Goal: Task Accomplishment & Management: Manage account settings

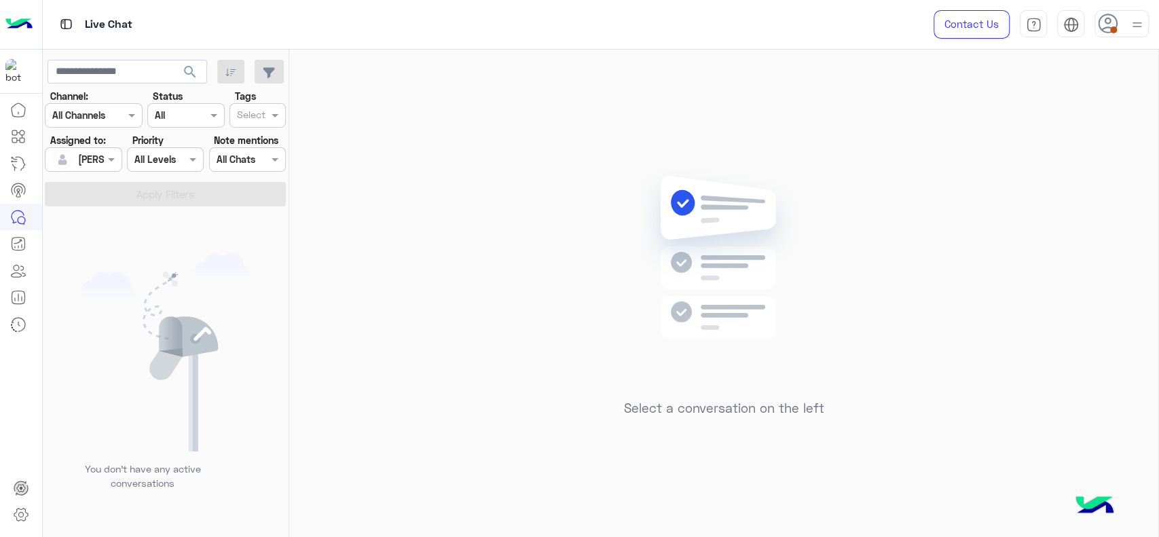
click at [718, 149] on div "Select a conversation on the left" at bounding box center [723, 296] width 869 height 493
click at [685, 143] on div "Select a conversation on the left" at bounding box center [723, 296] width 869 height 493
click at [365, 333] on div "Select a conversation on the left" at bounding box center [723, 296] width 869 height 493
click at [1111, 18] on icon at bounding box center [1108, 24] width 20 height 20
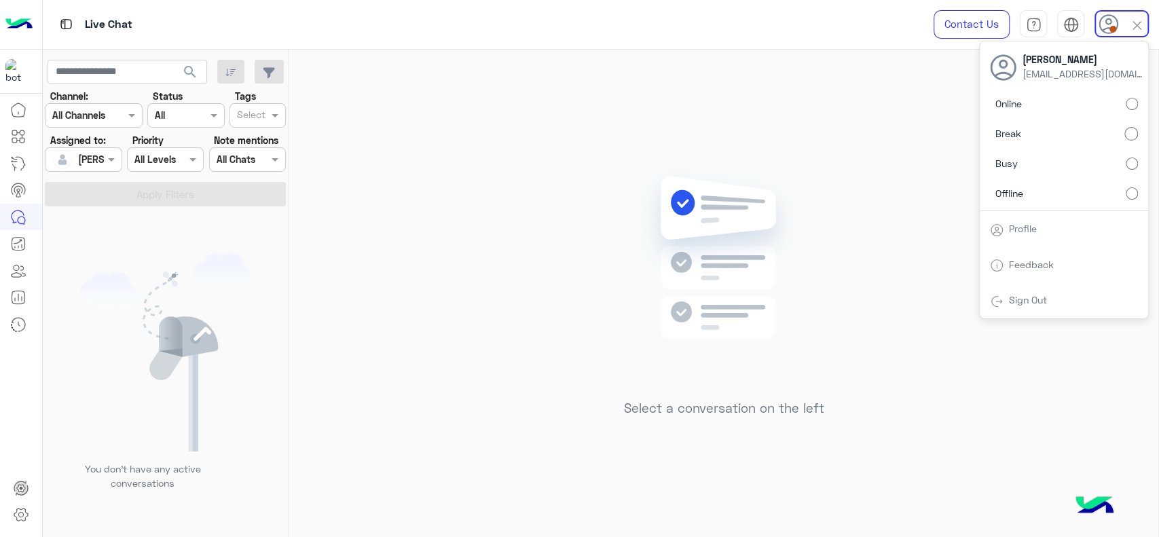
click at [1124, 98] on label "Online" at bounding box center [1064, 104] width 148 height 24
click at [593, 107] on div "Select a conversation on the left" at bounding box center [723, 296] width 869 height 493
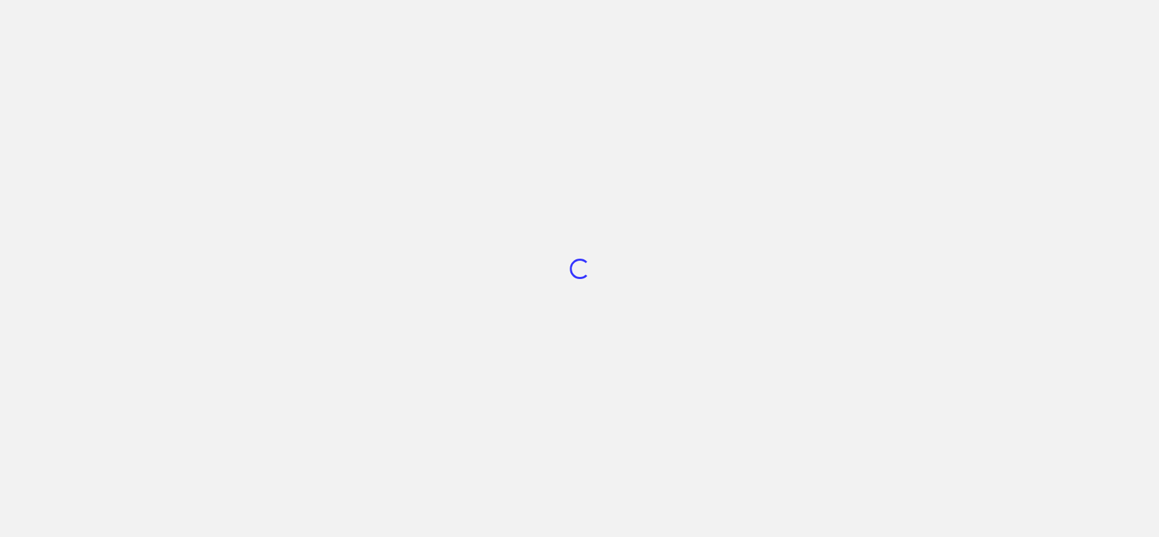
click at [1146, 204] on div "Loading..." at bounding box center [579, 268] width 1159 height 537
click at [787, 293] on div "Loading..." at bounding box center [579, 268] width 1159 height 537
click at [782, 293] on div "Loading..." at bounding box center [579, 268] width 1159 height 537
click at [782, 287] on div "Loading..." at bounding box center [579, 268] width 1159 height 537
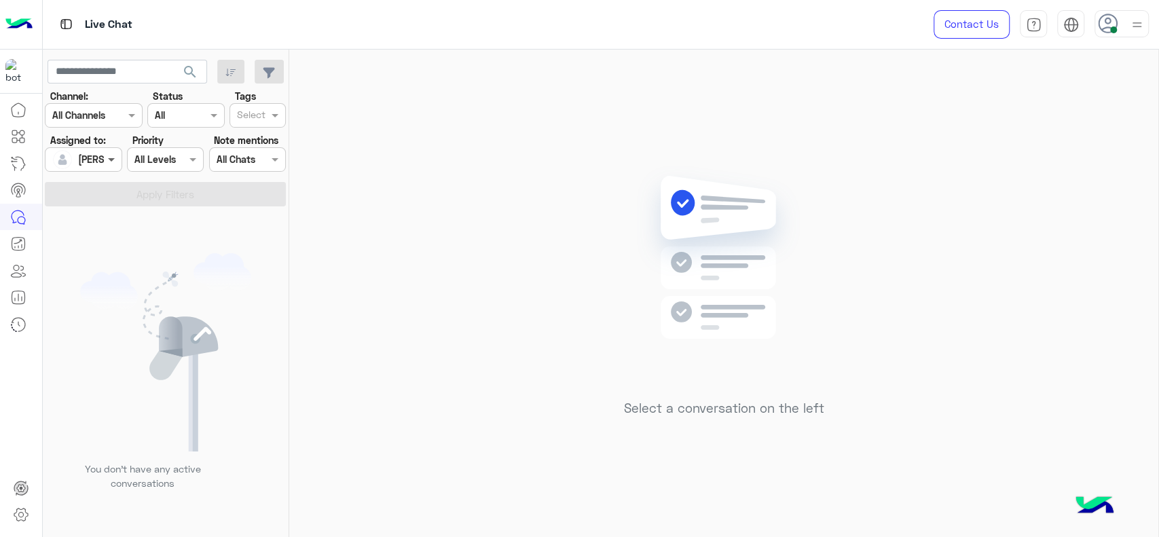
click at [120, 164] on span at bounding box center [113, 159] width 17 height 14
drag, startPoint x: 106, startPoint y: 213, endPoint x: 199, endPoint y: 166, distance: 104.5
click at [103, 213] on span "Unassigned" at bounding box center [103, 216] width 52 height 12
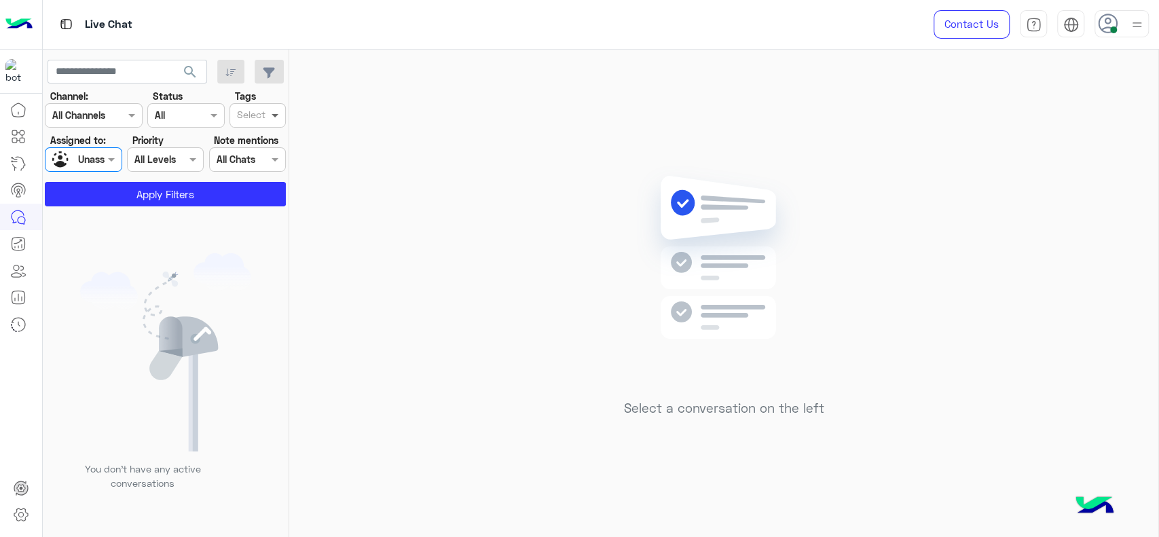
click at [269, 117] on span at bounding box center [276, 115] width 17 height 14
click at [194, 184] on button "Apply Filters" at bounding box center [165, 194] width 241 height 24
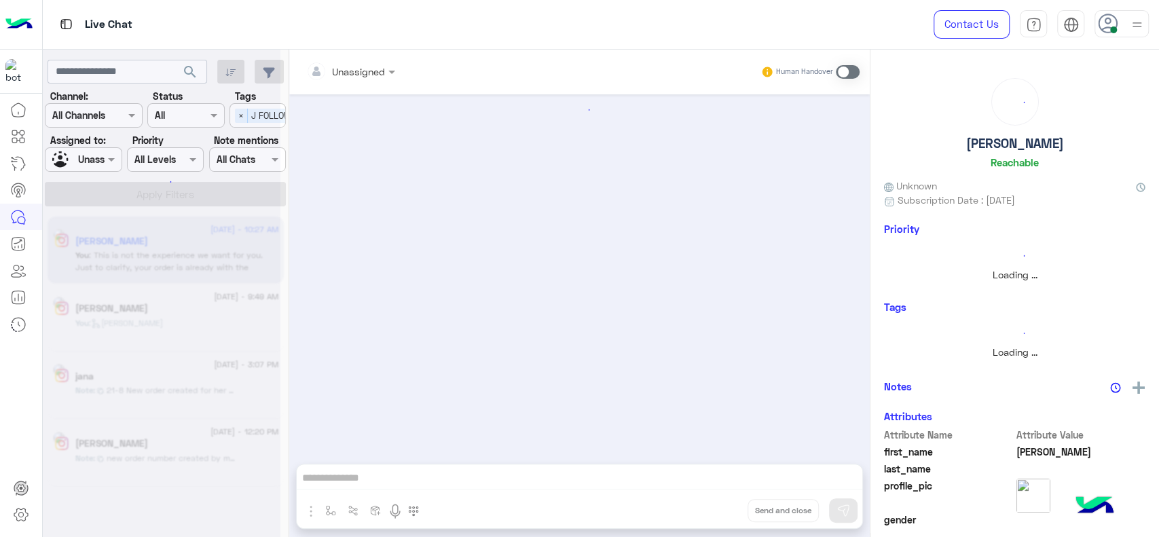
scroll to position [735, 0]
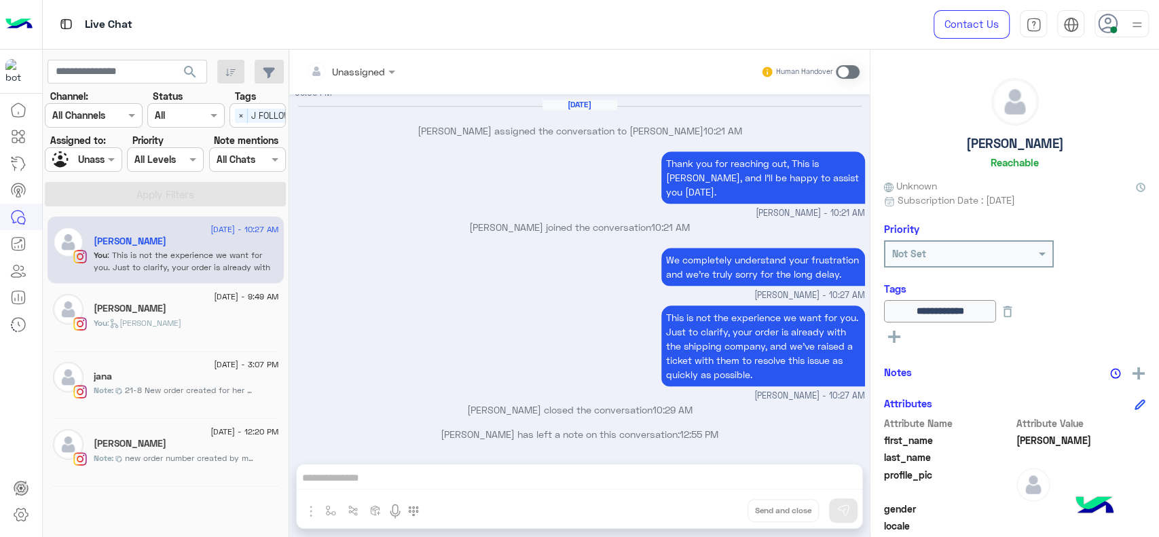
drag, startPoint x: 392, startPoint y: 272, endPoint x: 380, endPoint y: 270, distance: 11.7
click at [383, 272] on div "We completely understand your frustration and we’re truly sorry for the long de…" at bounding box center [580, 273] width 570 height 58
click at [242, 111] on span "×" at bounding box center [241, 116] width 13 height 14
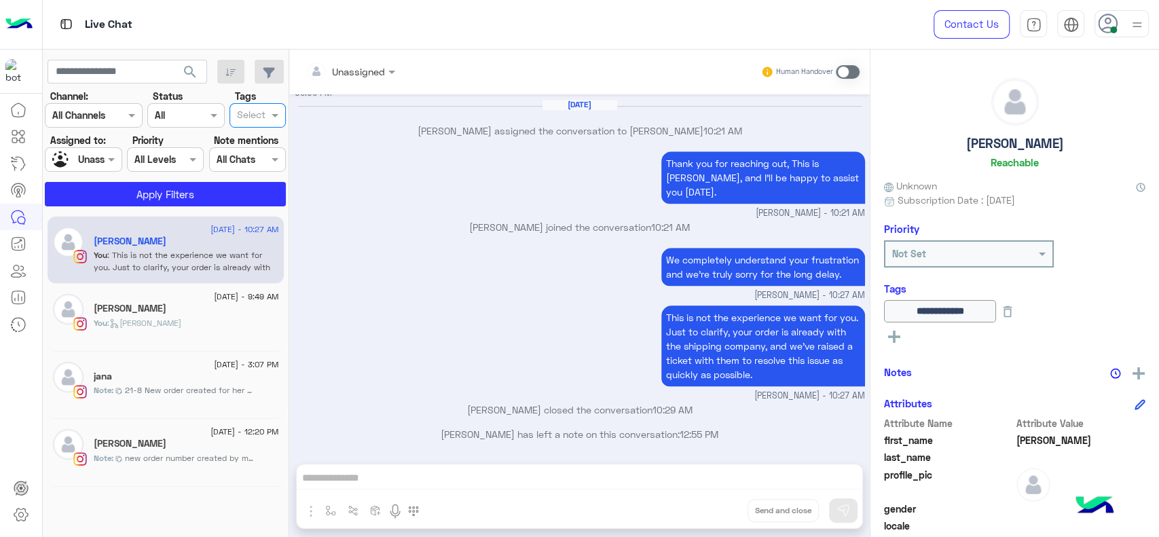
scroll to position [0, 0]
click at [98, 158] on div at bounding box center [82, 159] width 75 height 16
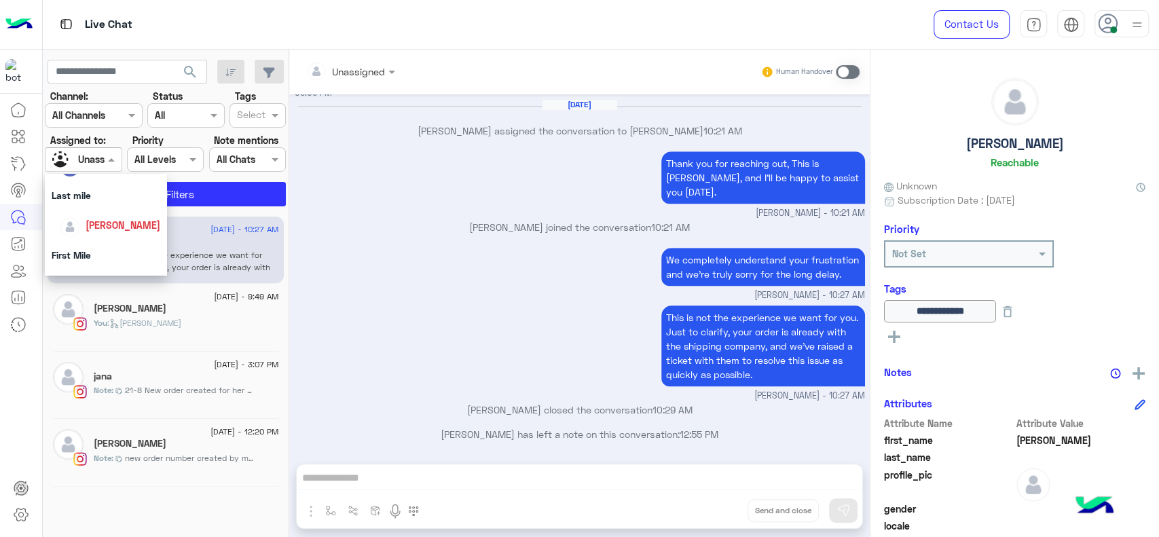
click at [109, 212] on div "All Unassigned Unassigned team Heba Elmahdy Farah Semary Yasmine Mohamed Last m…" at bounding box center [106, 195] width 122 height 403
click at [124, 220] on div "[PERSON_NAME]" at bounding box center [110, 210] width 100 height 24
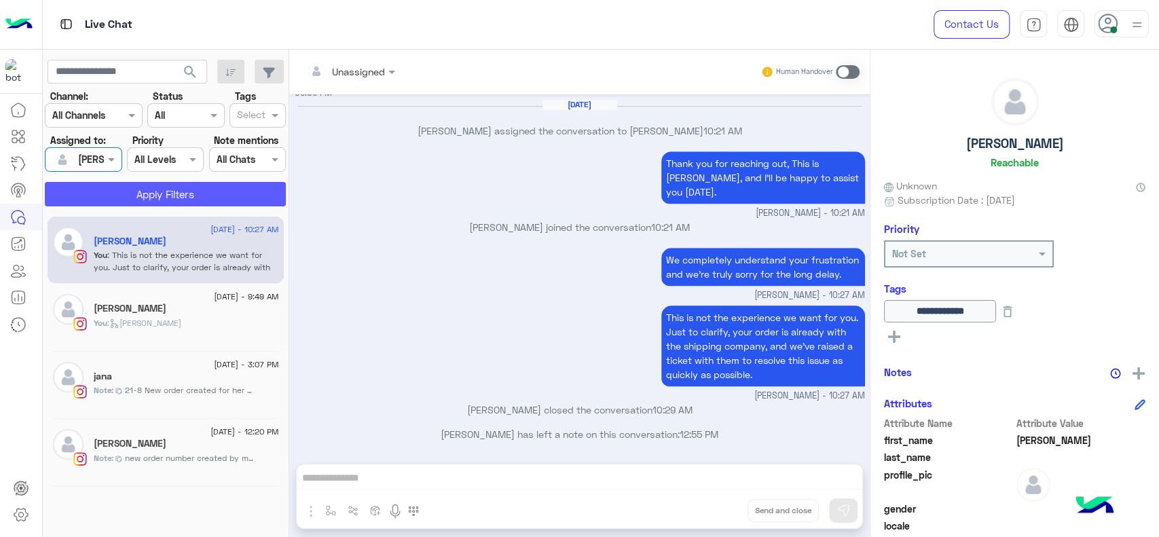
click at [149, 193] on button "Apply Filters" at bounding box center [165, 194] width 241 height 24
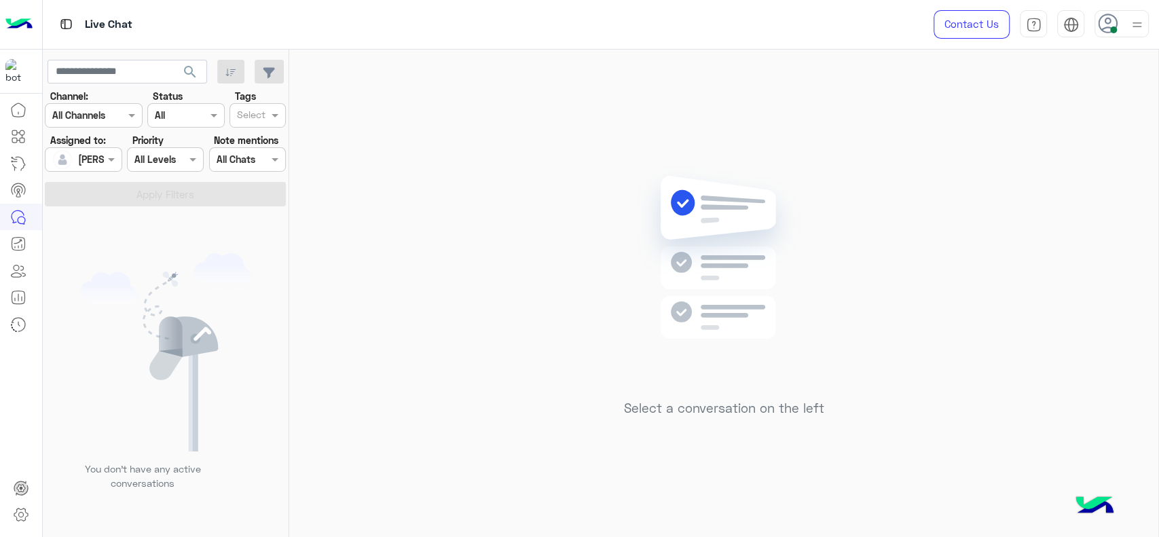
click at [435, 328] on div "Select a conversation on the left" at bounding box center [723, 296] width 869 height 493
click at [418, 249] on div "Select a conversation on the left" at bounding box center [723, 296] width 869 height 493
click at [603, 149] on div "Select a conversation on the left" at bounding box center [723, 296] width 869 height 493
click at [997, 398] on div "Select a conversation on the left" at bounding box center [723, 296] width 869 height 493
click at [108, 149] on div "Assigned on Jana Aboelseoud" at bounding box center [83, 159] width 77 height 24
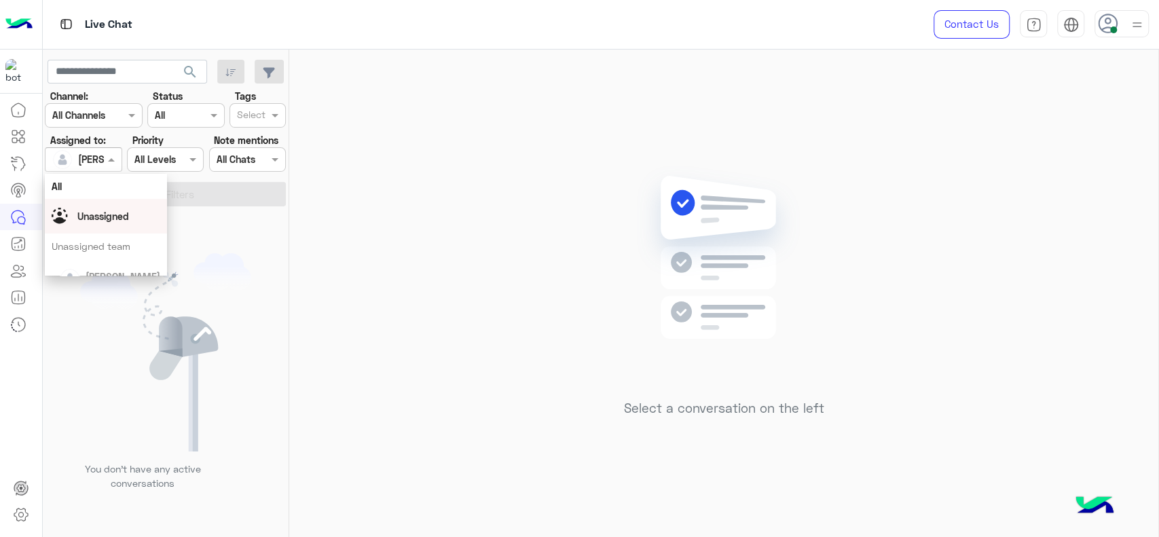
click at [113, 220] on span "Unassigned" at bounding box center [103, 216] width 52 height 12
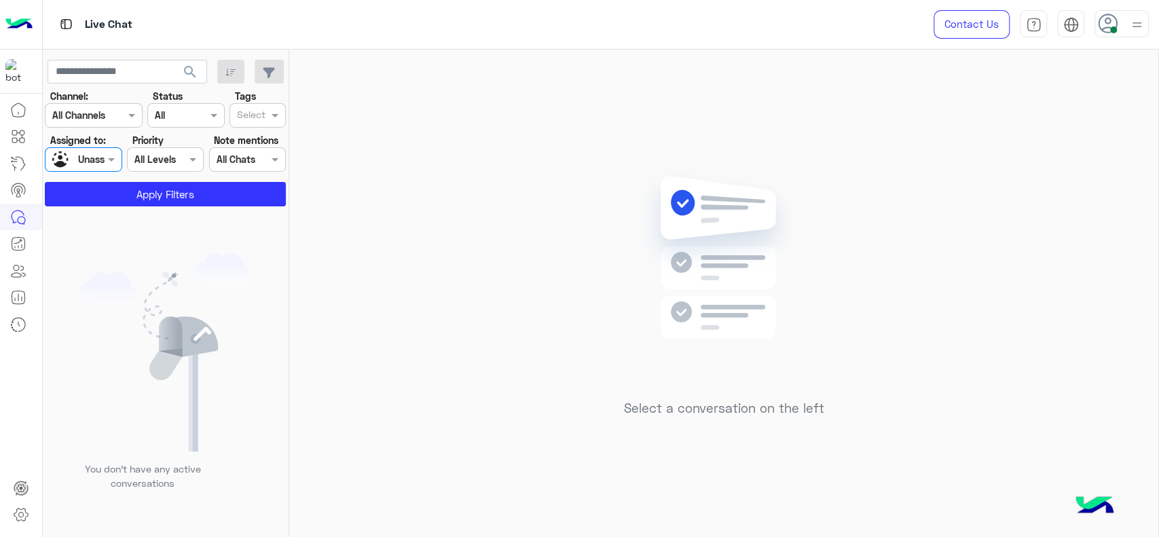
click at [249, 105] on div "Select" at bounding box center [249, 115] width 38 height 21
click at [275, 143] on div "J FOLLOW UP" at bounding box center [257, 142] width 43 height 14
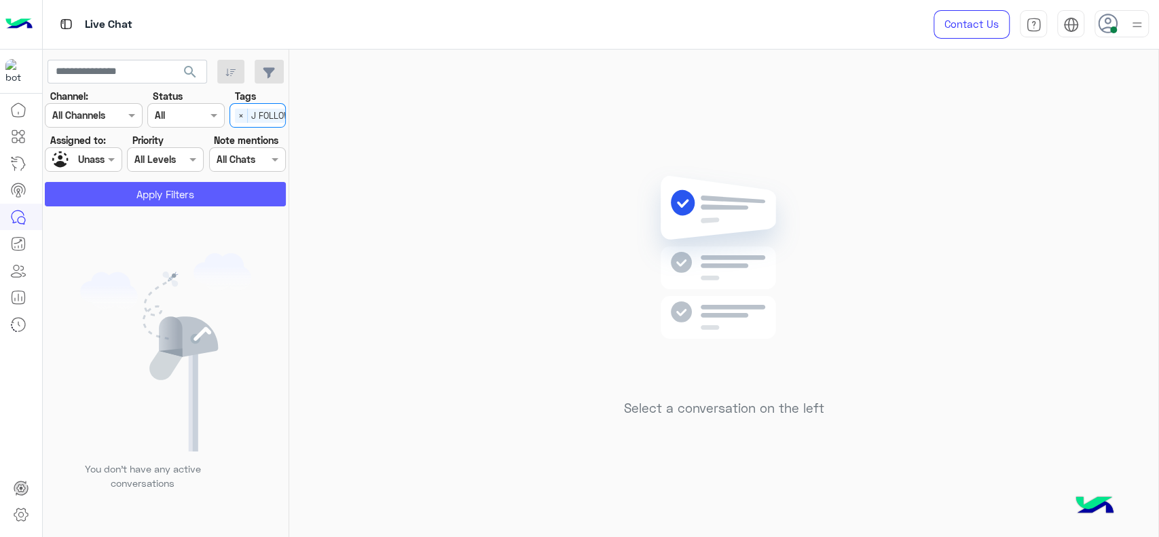
click at [253, 187] on button "Apply Filters" at bounding box center [165, 194] width 241 height 24
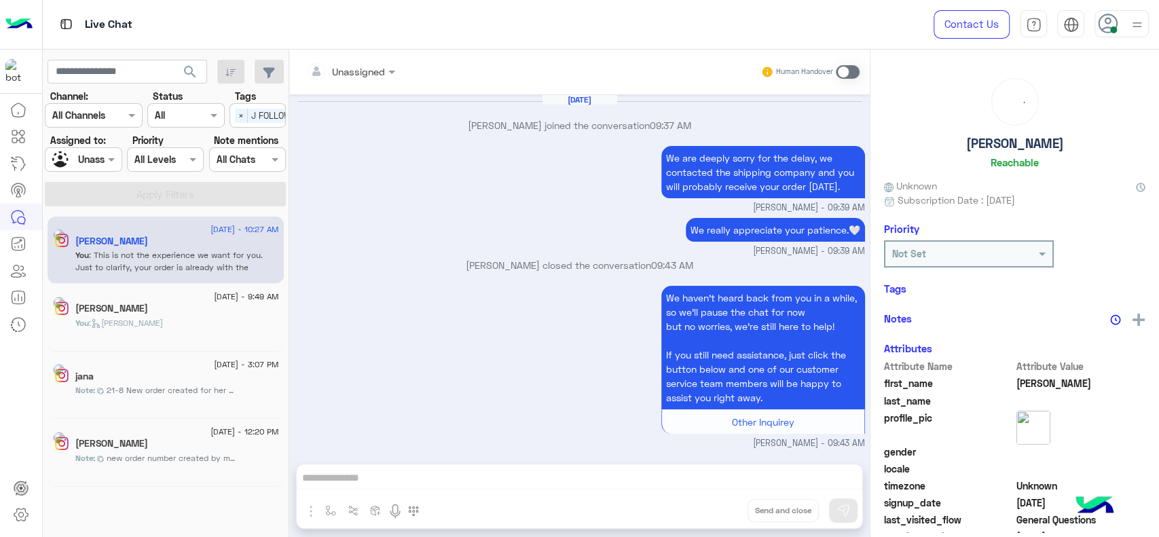
scroll to position [735, 0]
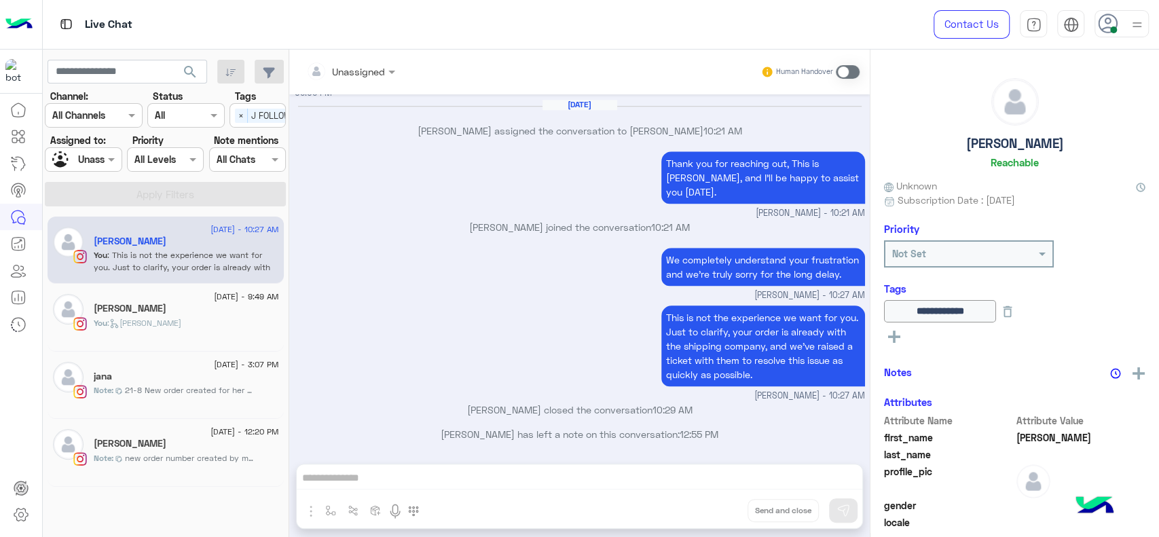
click at [210, 386] on span "21-8 New order created for her badl ely rg3lnaa 120923 Jana" at bounding box center [189, 390] width 129 height 12
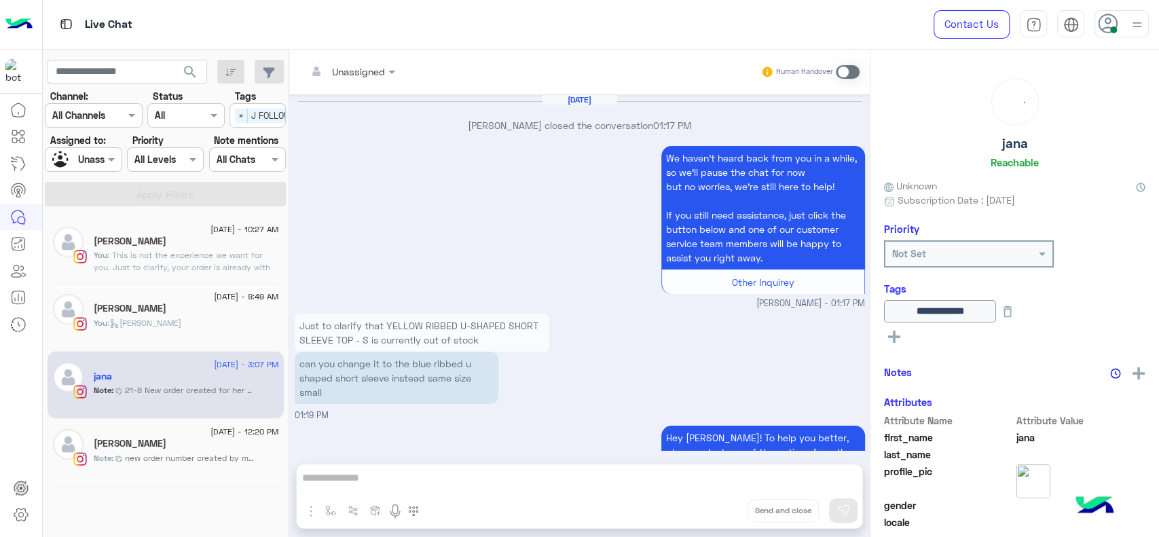
scroll to position [1125, 0]
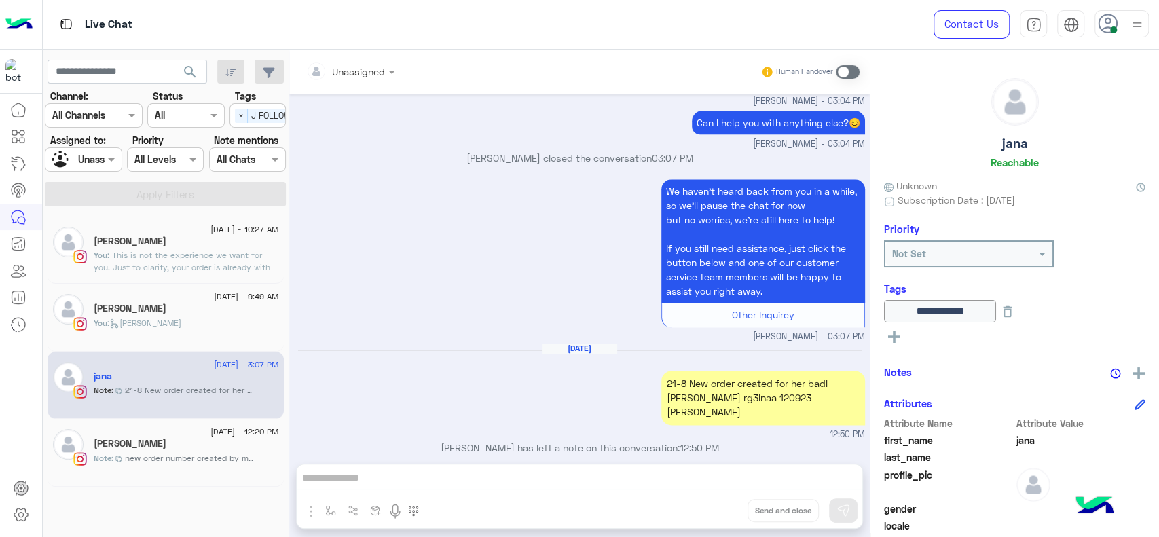
click at [199, 464] on span "new order number created by maram 120386" at bounding box center [189, 458] width 129 height 12
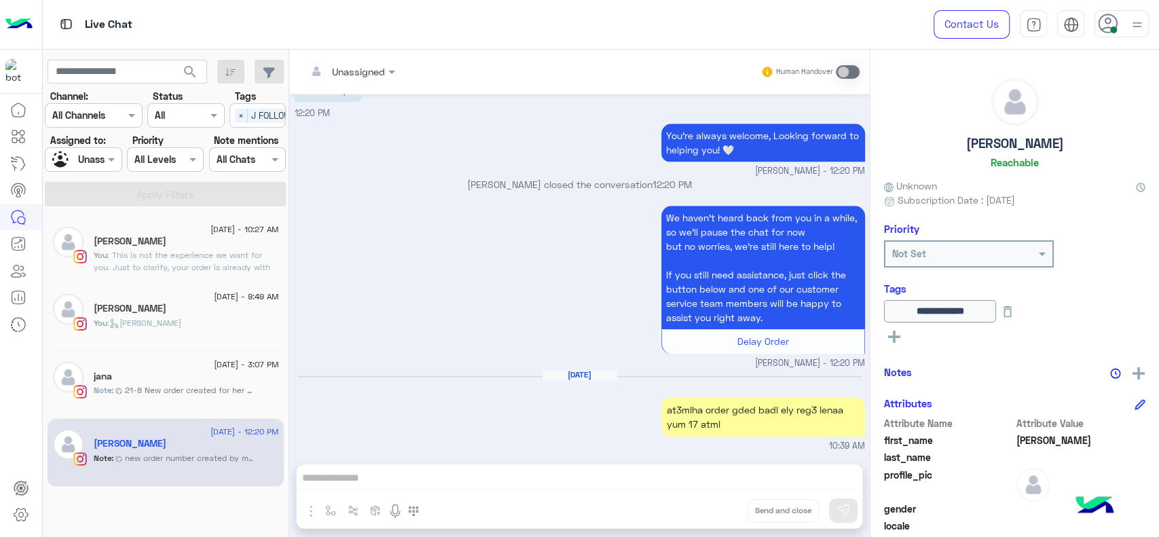
scroll to position [1020, 0]
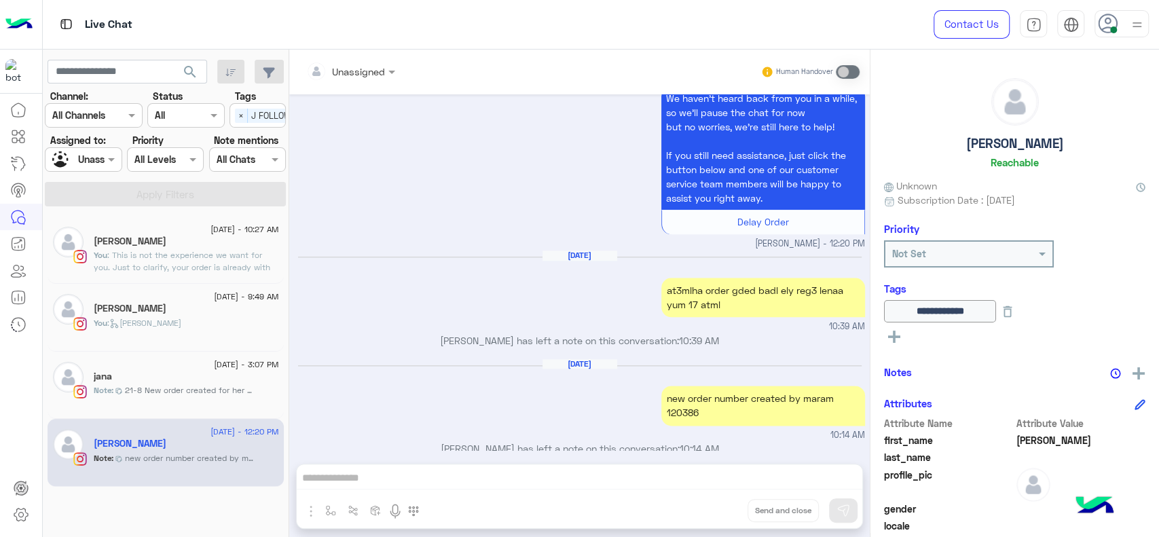
click at [500, 333] on p "Jana Aboelseoud has left a note on this conversation: 10:39 AM" at bounding box center [580, 340] width 570 height 14
click at [477, 270] on div "Aug 19, 2025 at3mlha order gded badl ely reg3 lenaa yum 17 atml 10:39 AM" at bounding box center [580, 292] width 570 height 84
click at [212, 228] on span "24 August - 10:27 AM" at bounding box center [244, 229] width 68 height 12
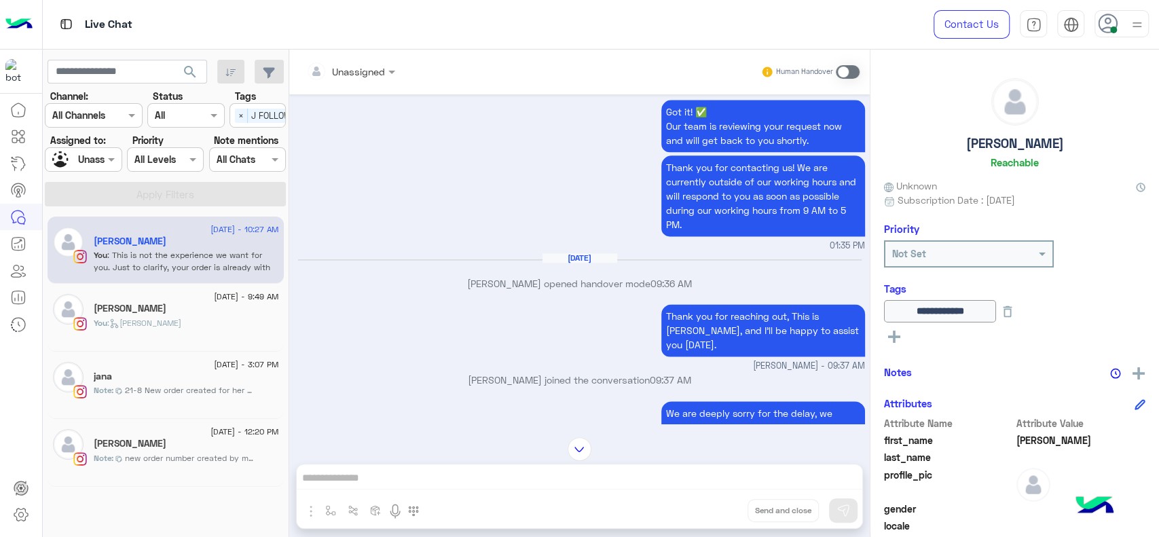
scroll to position [1165, 0]
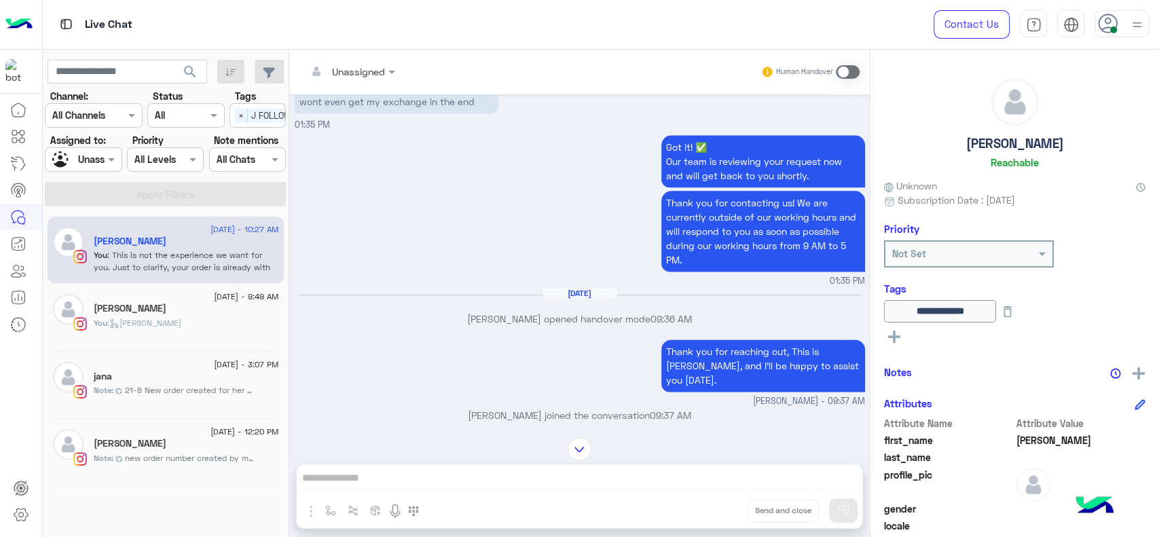
click at [471, 295] on div "Aug 23, 2025" at bounding box center [580, 300] width 564 height 10
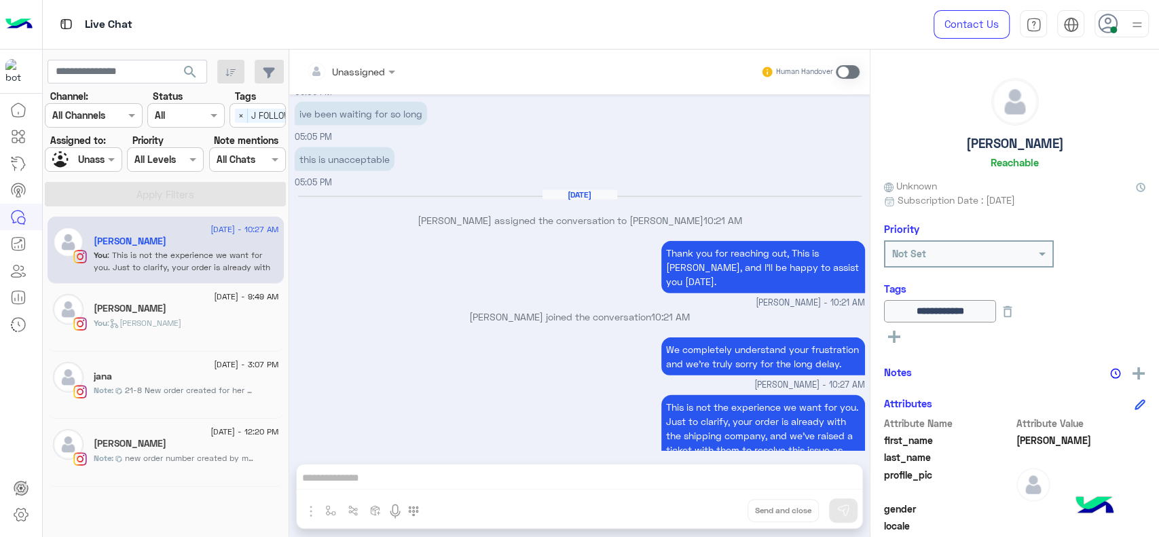
scroll to position [2146, 0]
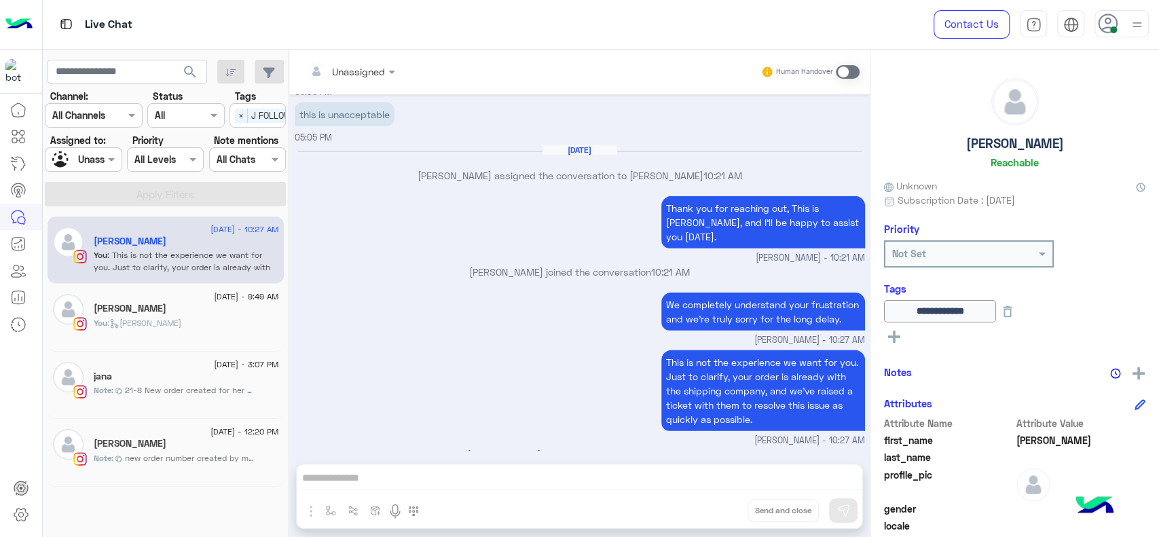
click at [99, 158] on div at bounding box center [82, 159] width 75 height 16
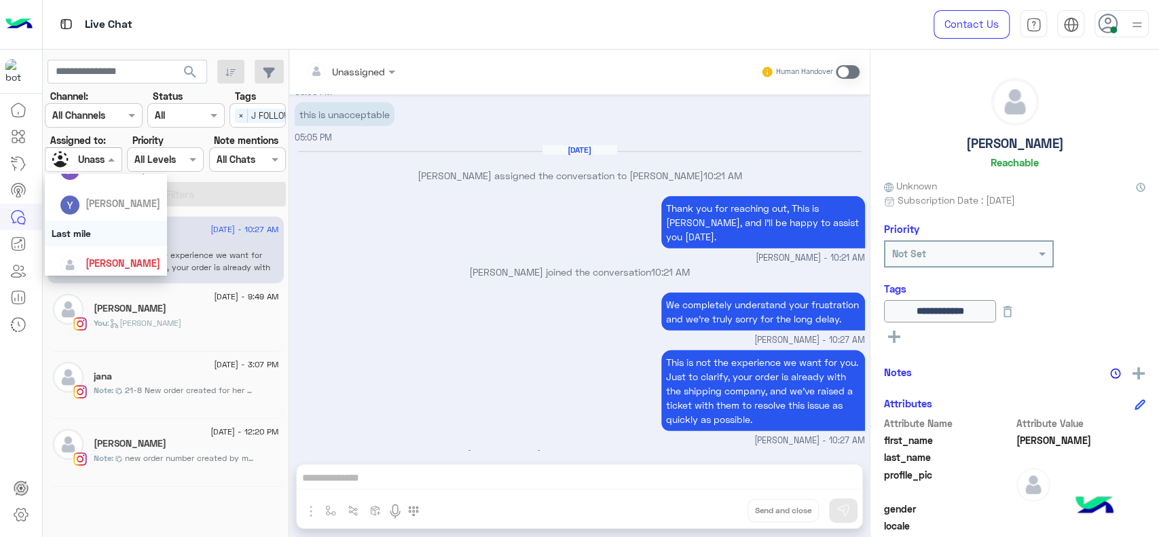
scroll to position [151, 0]
click at [120, 243] on div "[PERSON_NAME]" at bounding box center [110, 254] width 100 height 24
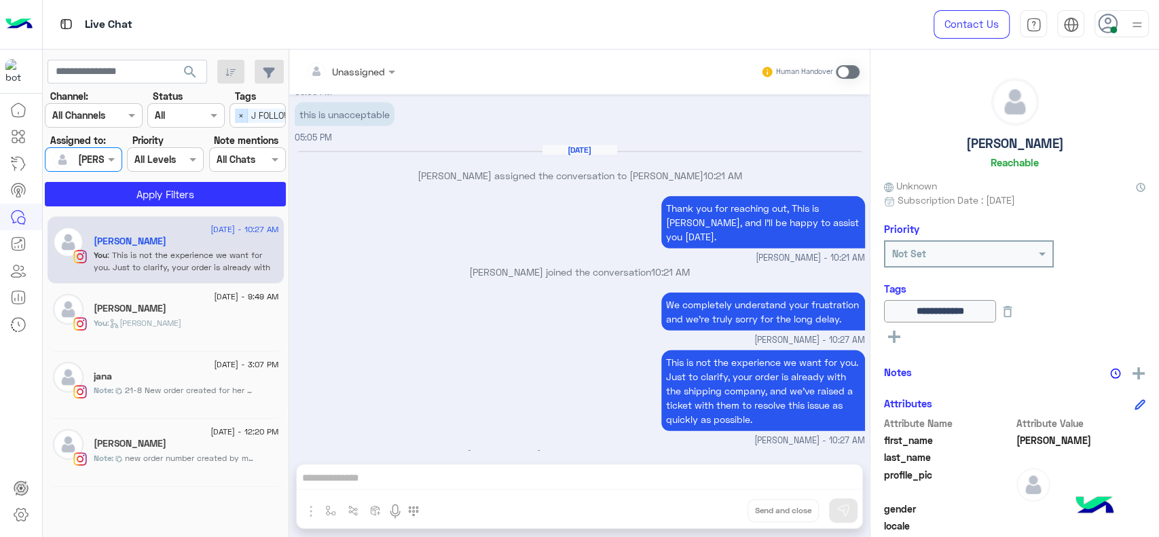
click at [235, 114] on span "×" at bounding box center [241, 116] width 13 height 14
click at [202, 187] on button "Apply Filters" at bounding box center [165, 194] width 241 height 24
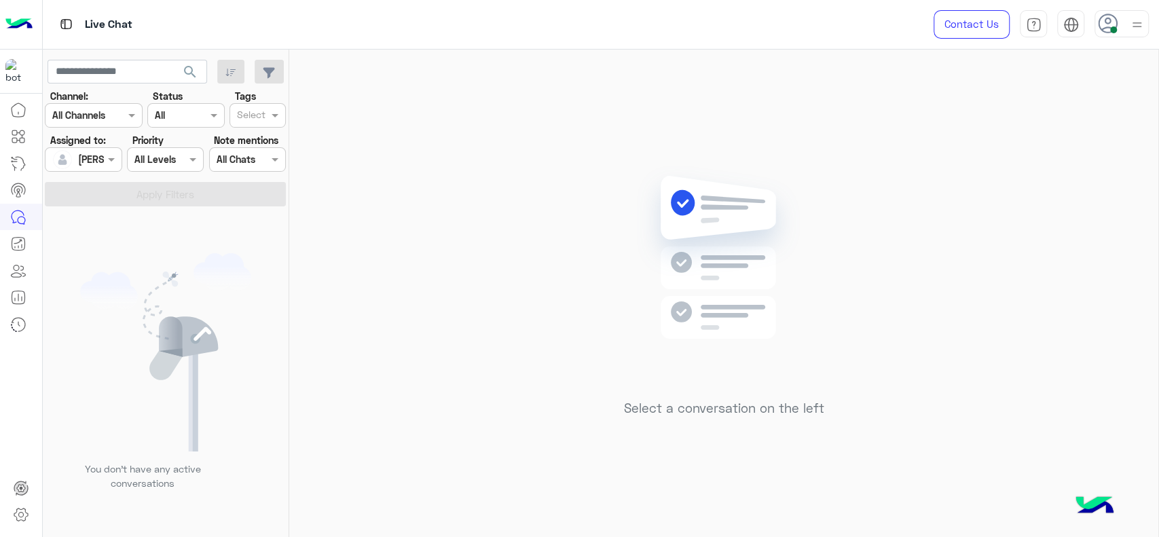
click at [515, 128] on div "Select a conversation on the left" at bounding box center [723, 296] width 869 height 493
click at [540, 153] on div "Select a conversation on the left" at bounding box center [723, 296] width 869 height 493
click at [564, 289] on div "Select a conversation on the left" at bounding box center [723, 296] width 869 height 493
click at [396, 286] on div "Select a conversation on the left" at bounding box center [723, 296] width 869 height 493
click at [585, 172] on div "Select a conversation on the left" at bounding box center [723, 296] width 869 height 493
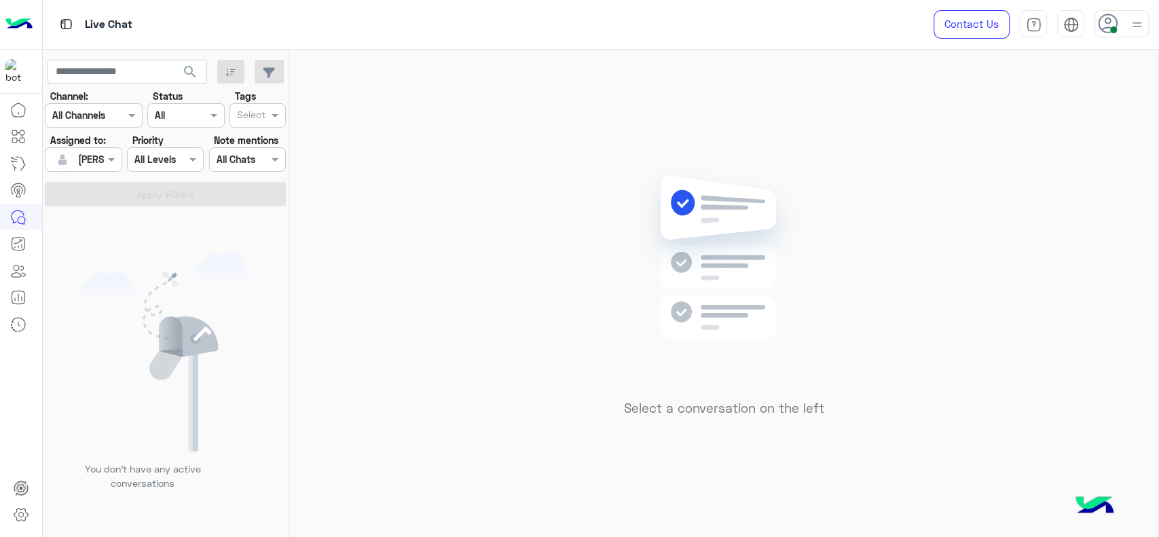
click at [99, 162] on div at bounding box center [82, 159] width 75 height 16
click at [257, 240] on div "You don’t have any active conversations" at bounding box center [166, 376] width 246 height 331
click at [638, 348] on img at bounding box center [724, 277] width 196 height 225
click at [535, 113] on div "Select a conversation on the left" at bounding box center [723, 296] width 869 height 493
click at [438, 285] on div "Select a conversation on the left" at bounding box center [723, 296] width 869 height 493
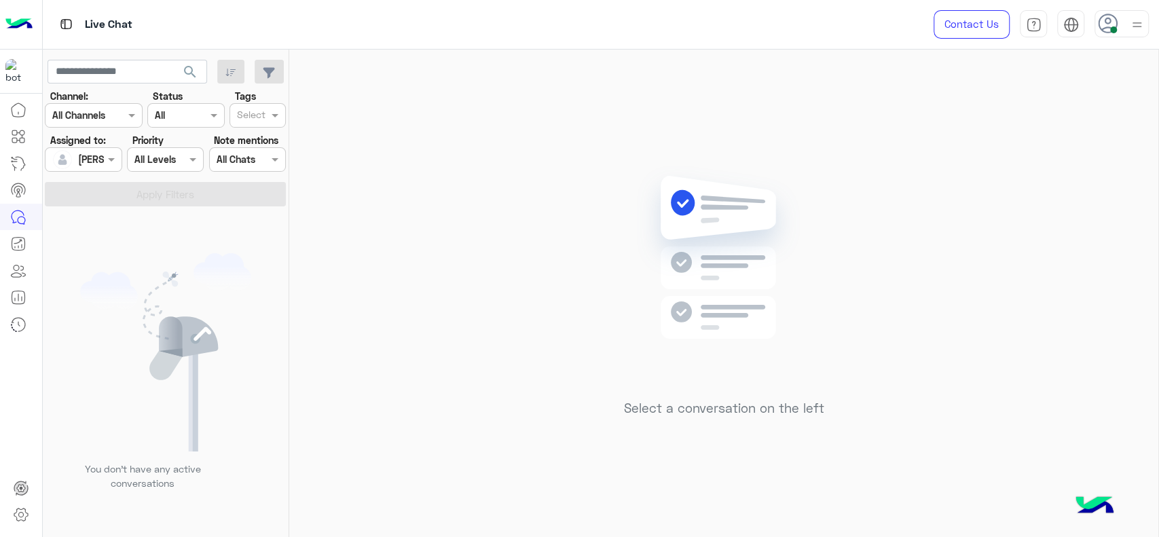
click at [387, 232] on div "Select a conversation on the left" at bounding box center [723, 296] width 869 height 493
click at [364, 236] on div "Select a conversation on the left" at bounding box center [723, 296] width 869 height 493
click at [355, 201] on div "Select a conversation on the left" at bounding box center [723, 296] width 869 height 493
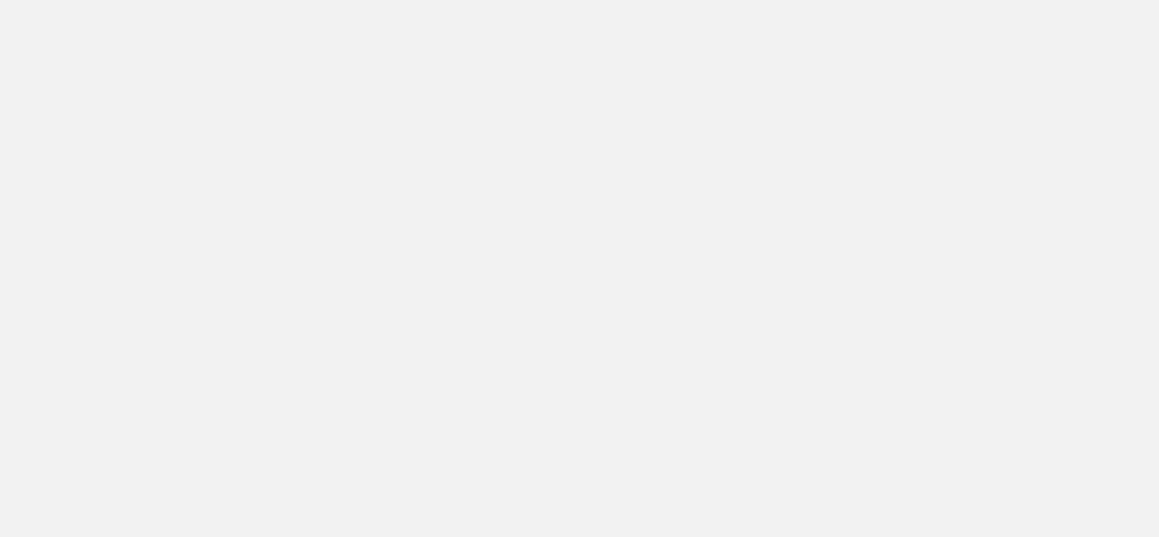
click at [451, 186] on app-root at bounding box center [579, 268] width 1159 height 537
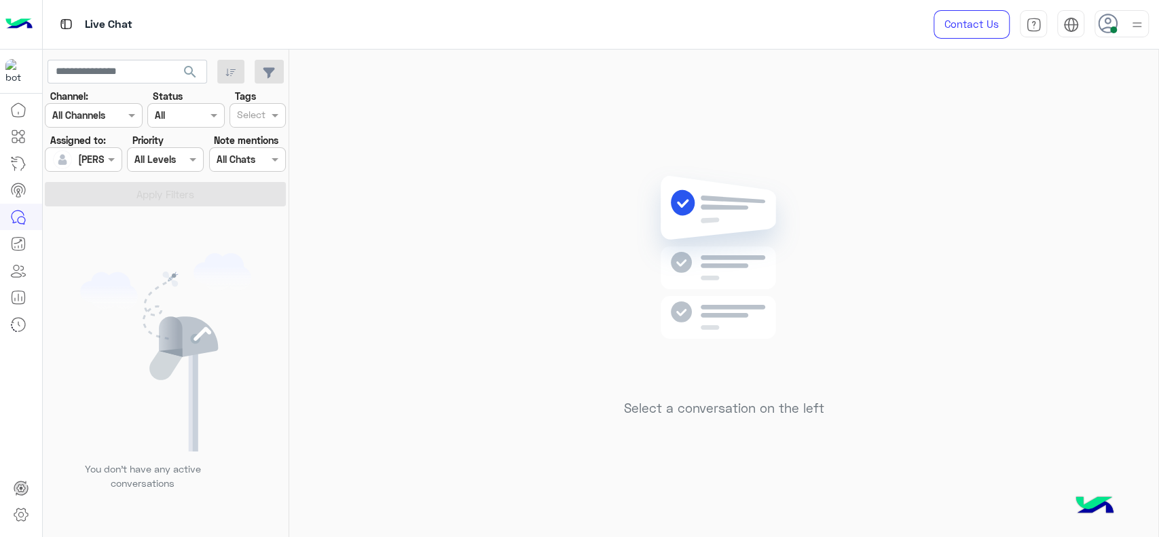
click at [861, 337] on div "Select a conversation on the left" at bounding box center [723, 296] width 869 height 493
click at [388, 208] on div "Select a conversation on the left" at bounding box center [723, 296] width 869 height 493
click at [357, 147] on div "Select a conversation on the left" at bounding box center [723, 296] width 869 height 493
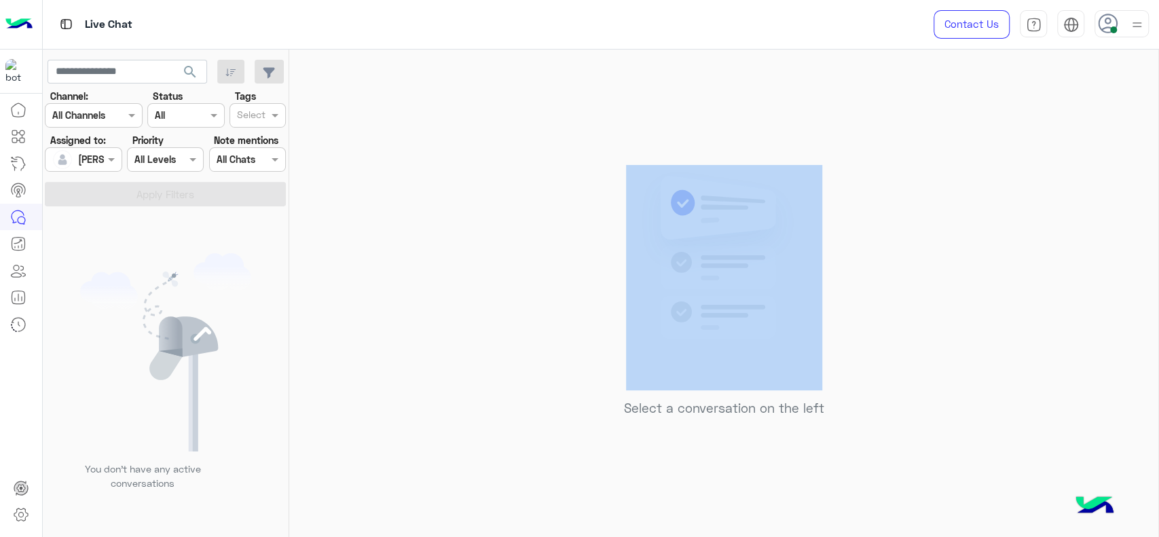
click at [386, 291] on div "Select a conversation on the left" at bounding box center [723, 296] width 869 height 493
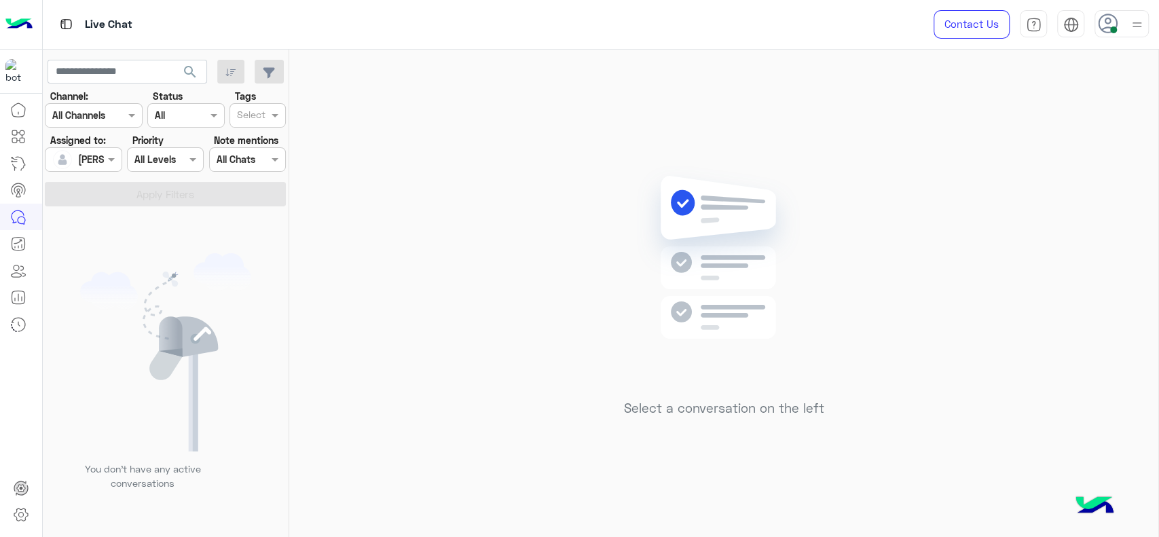
click at [657, 359] on img at bounding box center [724, 277] width 196 height 225
click at [601, 291] on div "Select a conversation on the left" at bounding box center [723, 296] width 869 height 493
click at [924, 223] on div "Select a conversation on the left" at bounding box center [723, 296] width 869 height 493
click at [484, 84] on div "Select a conversation on the left" at bounding box center [723, 296] width 869 height 493
click at [373, 171] on div "Select a conversation on the left" at bounding box center [723, 296] width 869 height 493
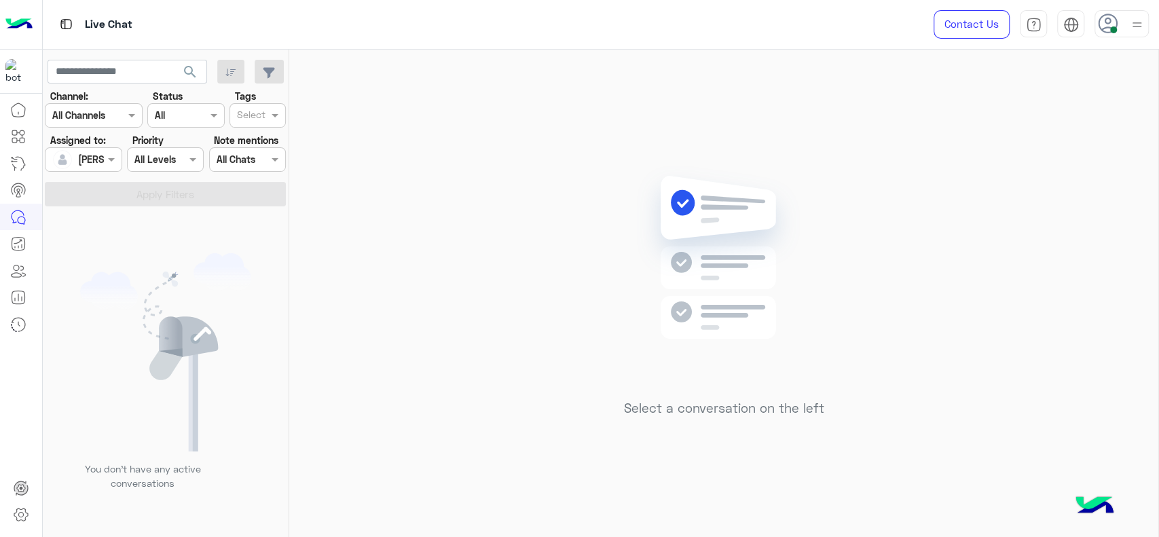
click at [1133, 14] on div at bounding box center [1137, 24] width 17 height 26
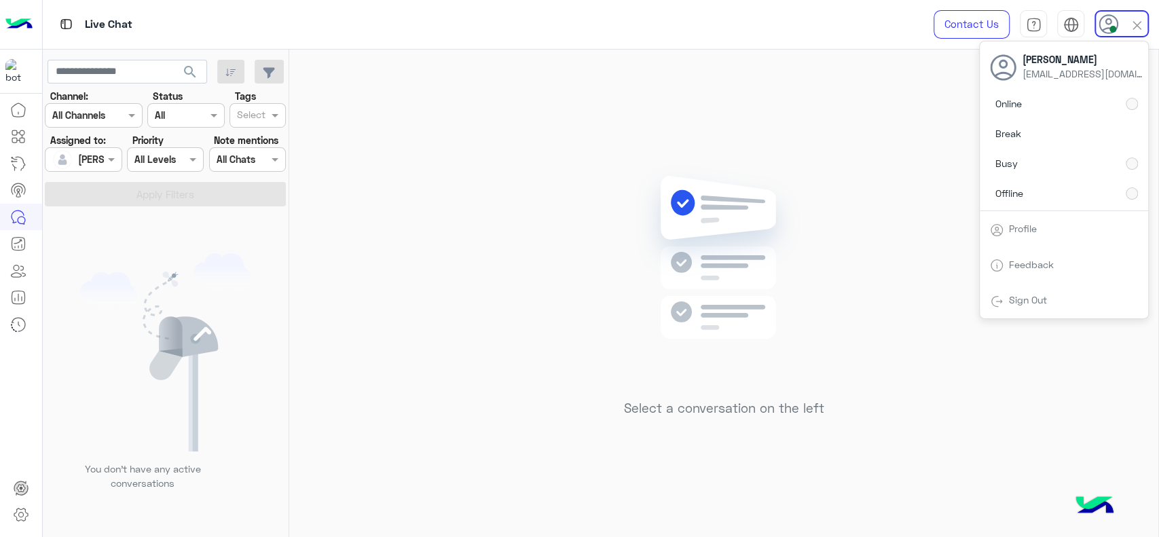
click at [892, 159] on div "Select a conversation on the left" at bounding box center [723, 296] width 869 height 493
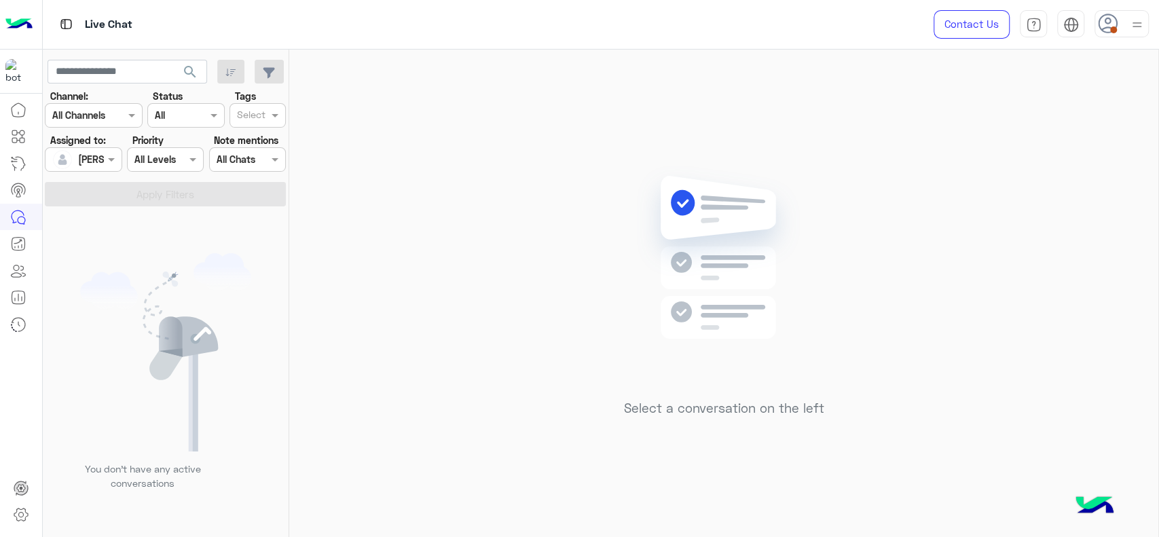
click at [1123, 19] on div at bounding box center [1122, 23] width 54 height 27
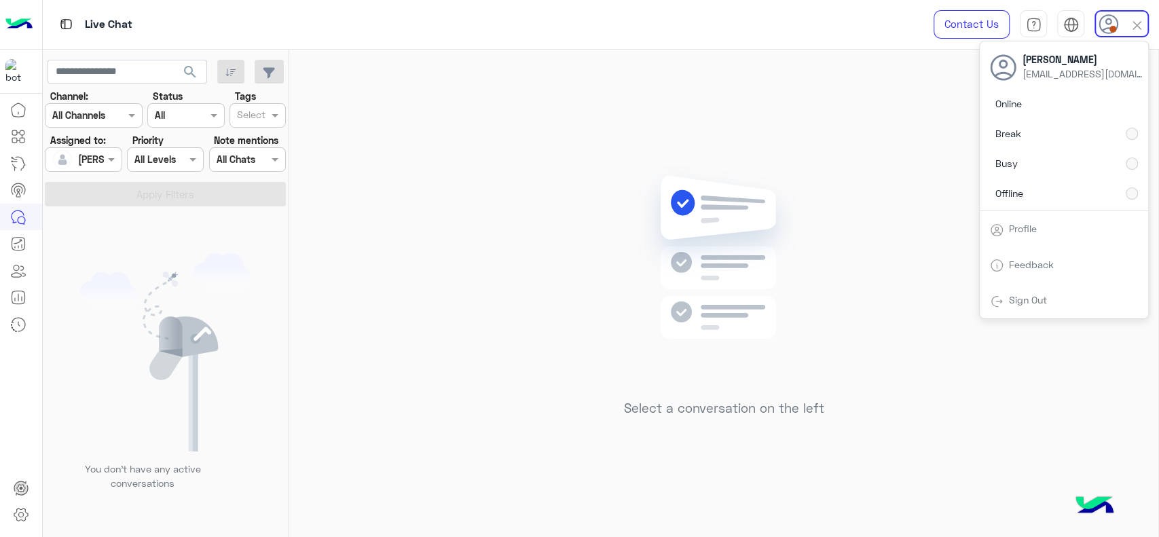
click at [718, 155] on div "Select a conversation on the left" at bounding box center [723, 296] width 869 height 493
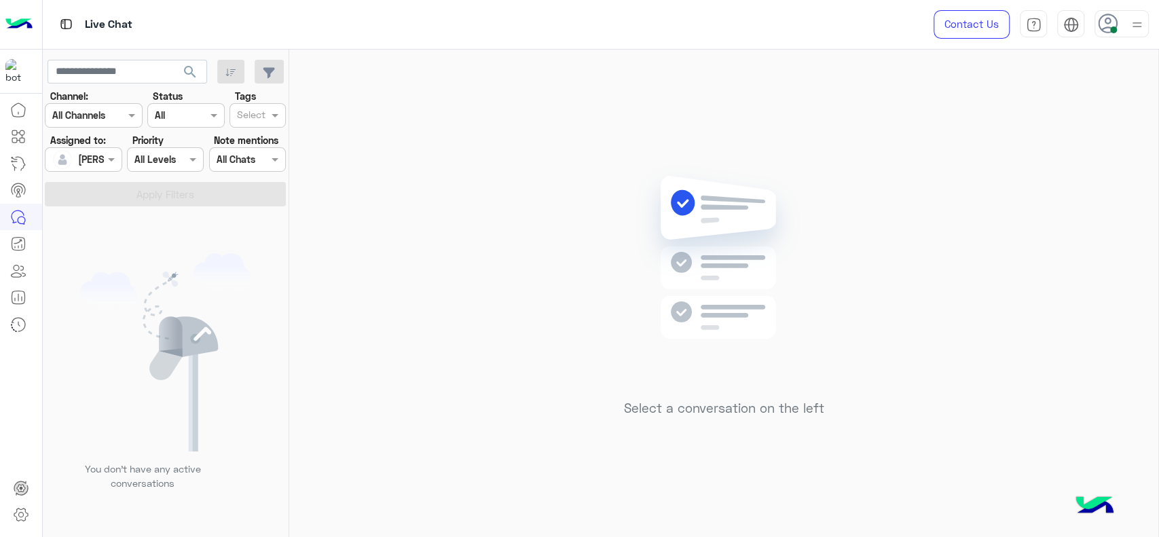
click at [701, 72] on div "Select a conversation on the left" at bounding box center [723, 296] width 869 height 493
click at [369, 149] on div "Select a conversation on the left" at bounding box center [723, 296] width 869 height 493
click at [335, 145] on div "Select a conversation on the left" at bounding box center [723, 296] width 869 height 493
click at [119, 171] on ng-select "Assigned on [PERSON_NAME]" at bounding box center [83, 159] width 77 height 24
click at [105, 166] on span at bounding box center [113, 159] width 17 height 14
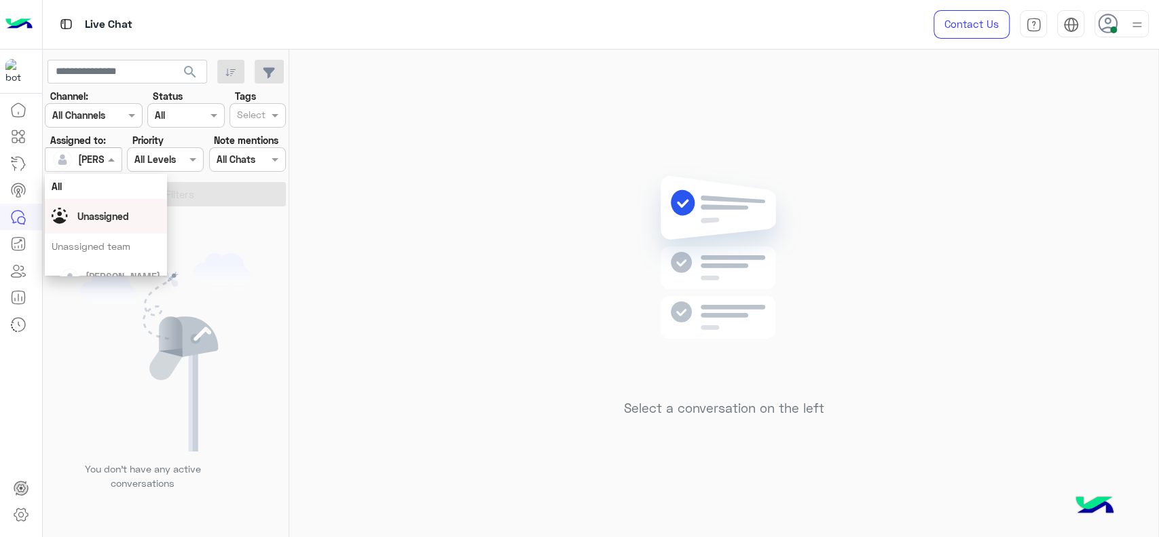
click at [118, 221] on span "Unassigned" at bounding box center [103, 216] width 52 height 12
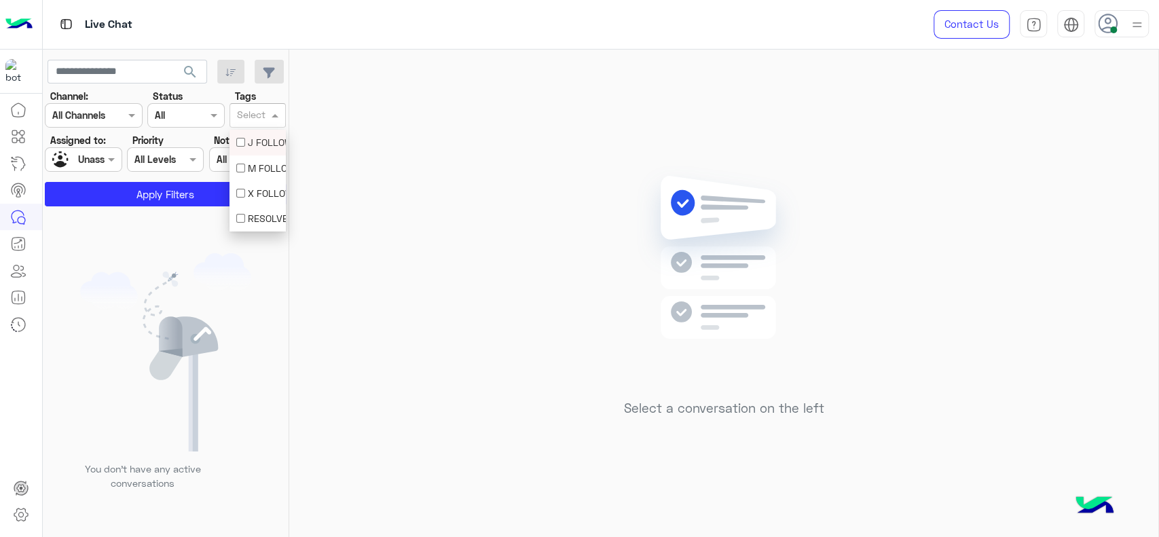
drag, startPoint x: 256, startPoint y: 107, endPoint x: 251, endPoint y: 134, distance: 28.4
click at [251, 134] on body "Live Chat Contact Us Help Center عربي English search Channel: Channel All Chann…" at bounding box center [579, 268] width 1159 height 537
click at [251, 135] on div "J FOLLOW UP" at bounding box center [257, 142] width 43 height 14
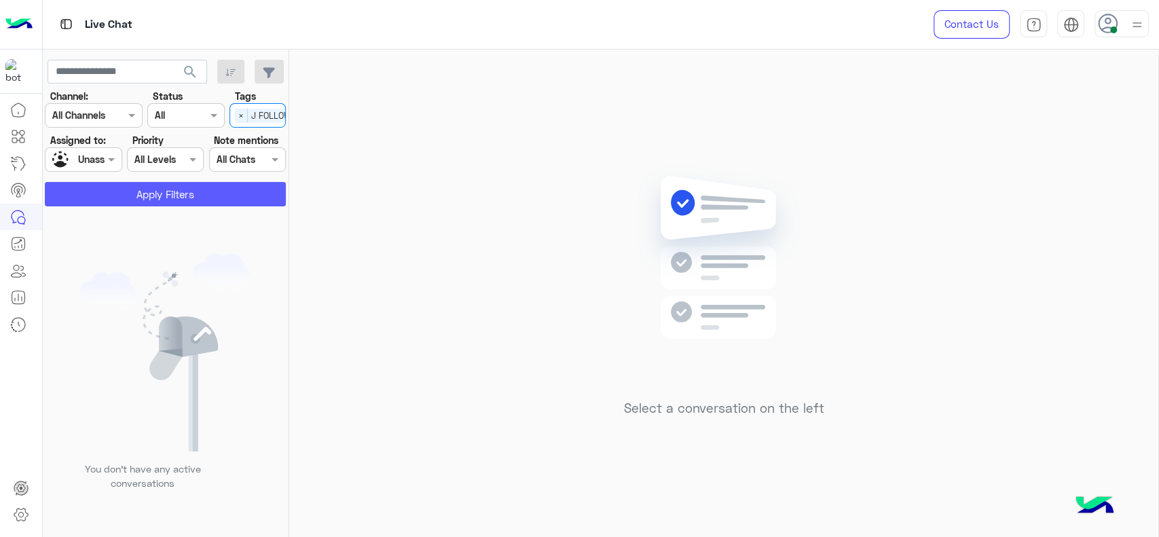
click at [205, 192] on button "Apply Filters" at bounding box center [165, 194] width 241 height 24
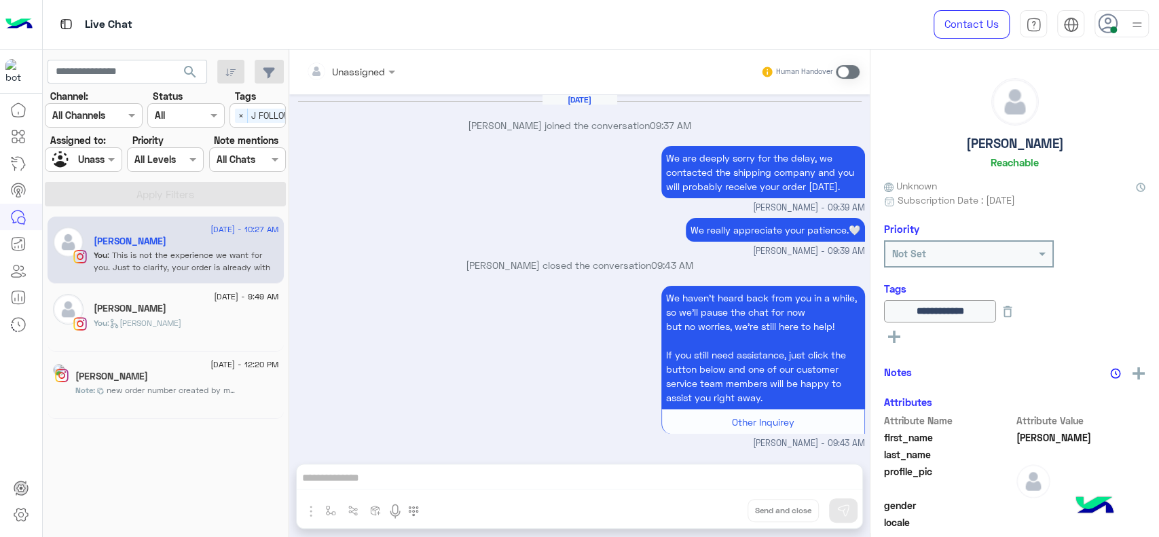
scroll to position [735, 0]
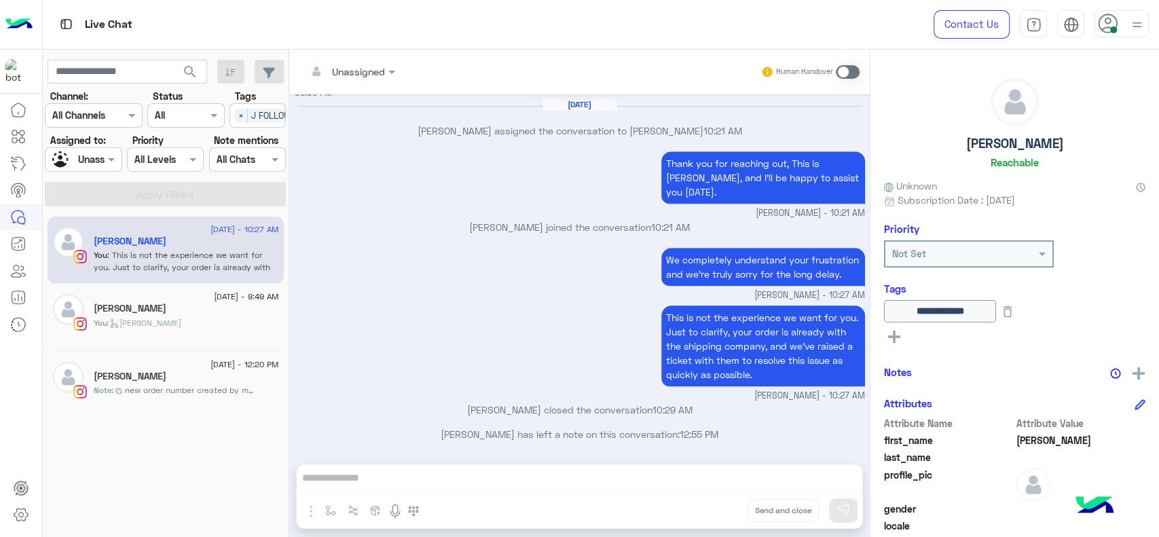
click at [478, 293] on small "Jana Aboelseoud - 10:27 AM" at bounding box center [580, 295] width 570 height 13
click at [285, 384] on div "24 August - 10:27 AM Jana You : This is not the experience we want for you. Jus…" at bounding box center [166, 376] width 246 height 331
click at [270, 386] on div "Note : new order number created by maram 120386" at bounding box center [186, 396] width 185 height 24
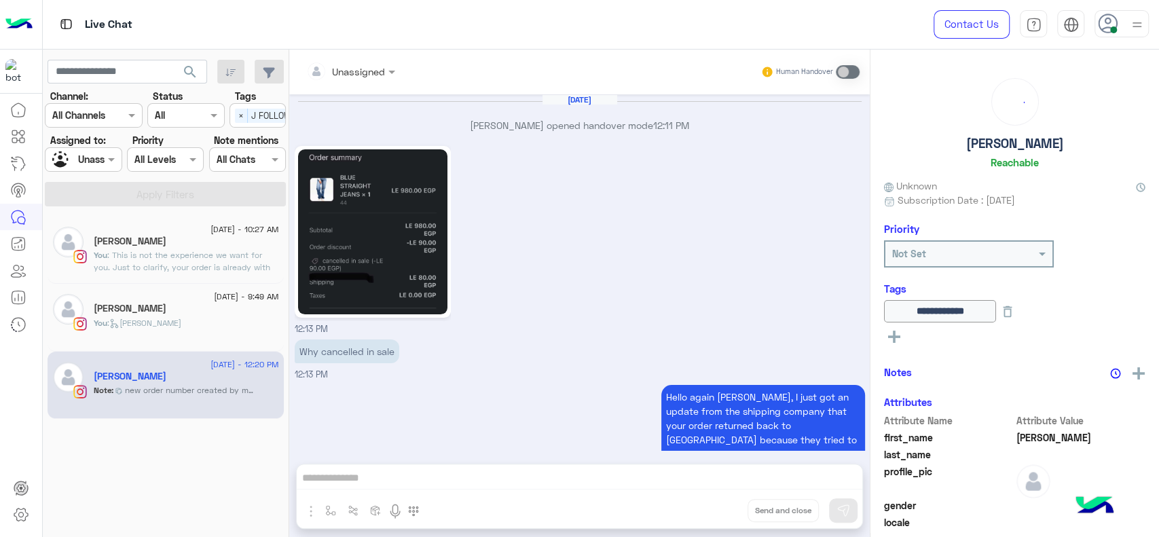
scroll to position [1020, 0]
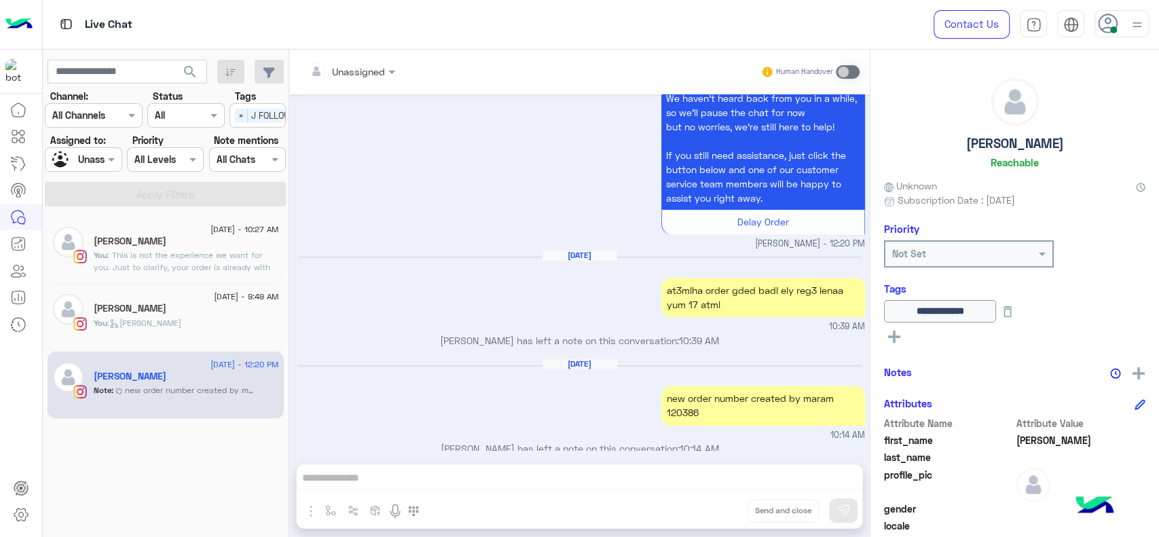
click at [443, 288] on div "Aug 19, 2025 at3mlha order gded badl ely reg3 lenaa yum 17 atml 10:39 AM" at bounding box center [580, 292] width 570 height 84
click at [242, 109] on span "×" at bounding box center [241, 116] width 13 height 14
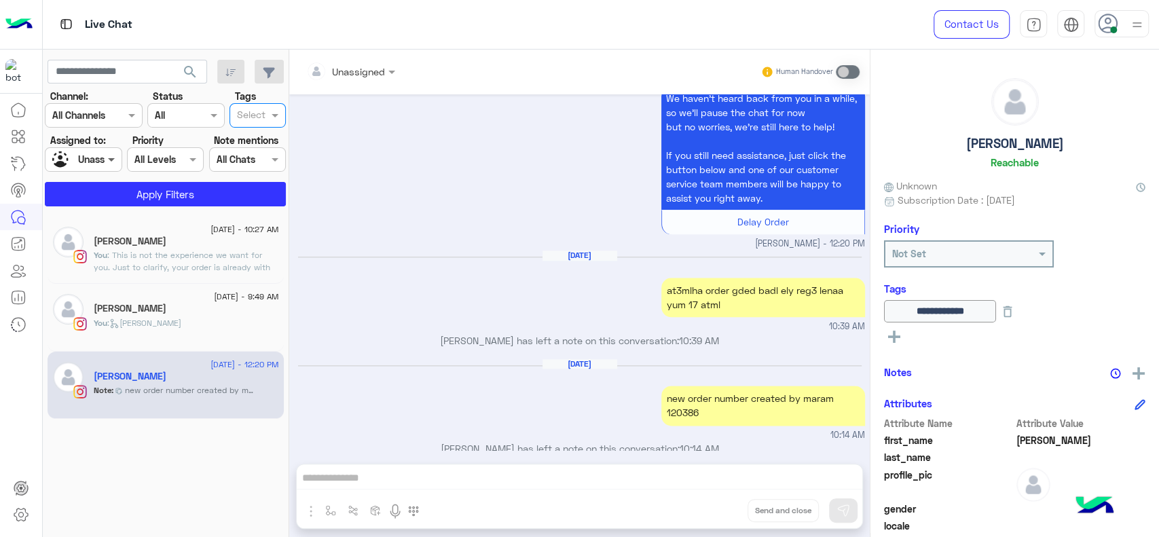
click at [105, 164] on span at bounding box center [113, 159] width 17 height 14
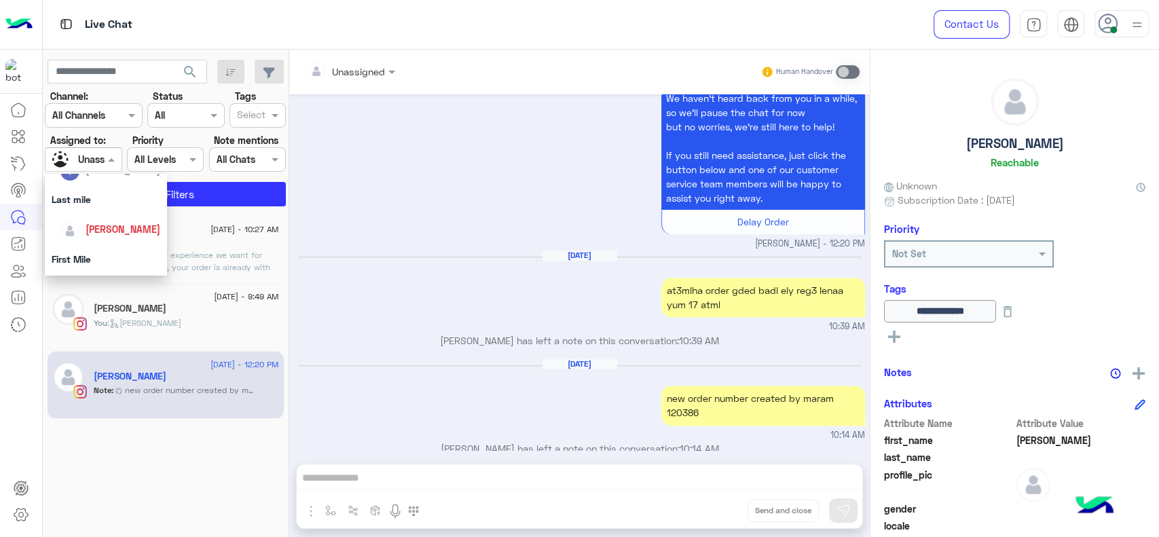
scroll to position [150, 0]
click at [106, 242] on div "[PERSON_NAME]" at bounding box center [106, 255] width 122 height 35
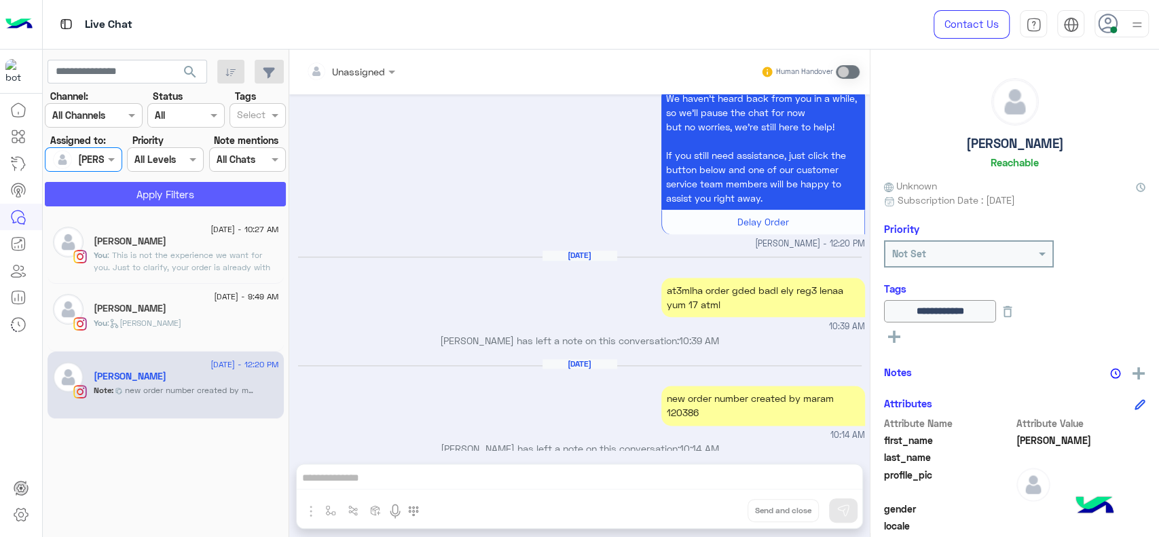
click at [217, 199] on button "Apply Filters" at bounding box center [165, 194] width 241 height 24
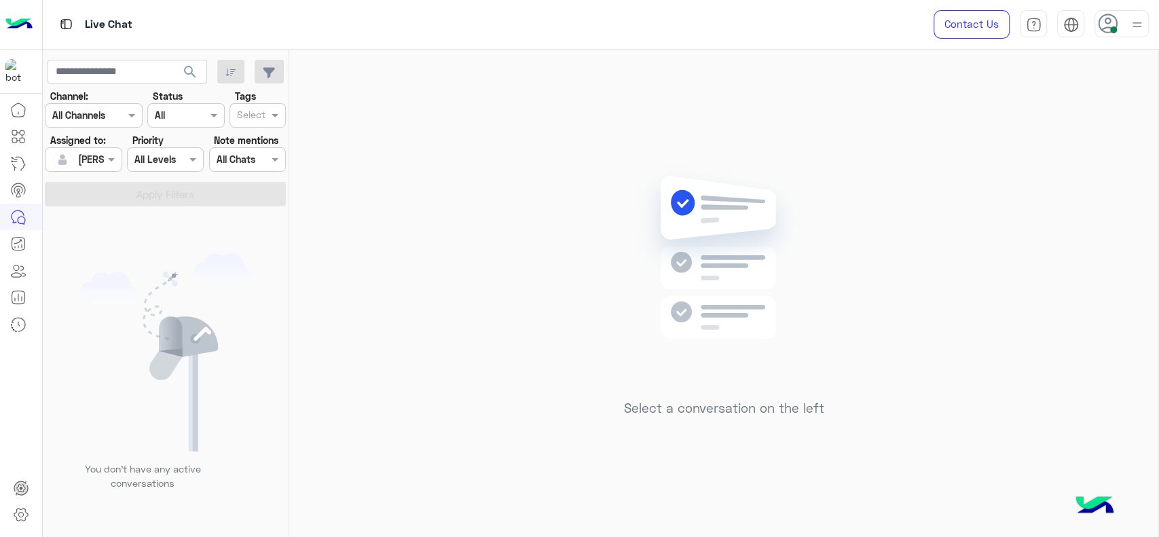
click at [494, 334] on div "Select a conversation on the left" at bounding box center [723, 296] width 869 height 493
click at [418, 79] on div "Select a conversation on the left" at bounding box center [723, 296] width 869 height 493
click at [75, 158] on input "text" at bounding box center [67, 160] width 31 height 14
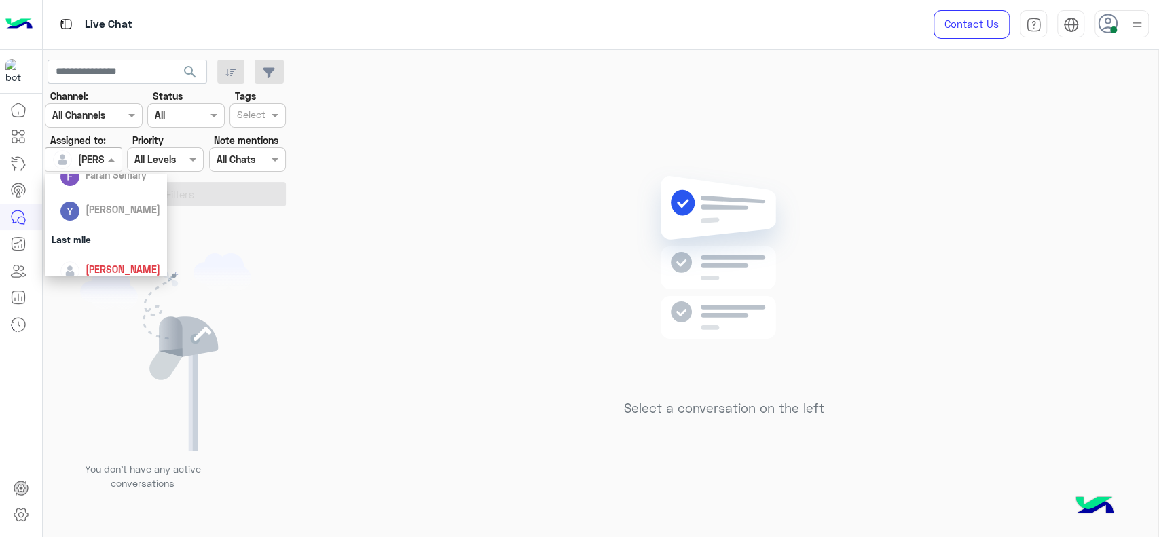
scroll to position [0, 0]
click at [126, 231] on div "Unassigned" at bounding box center [106, 216] width 122 height 35
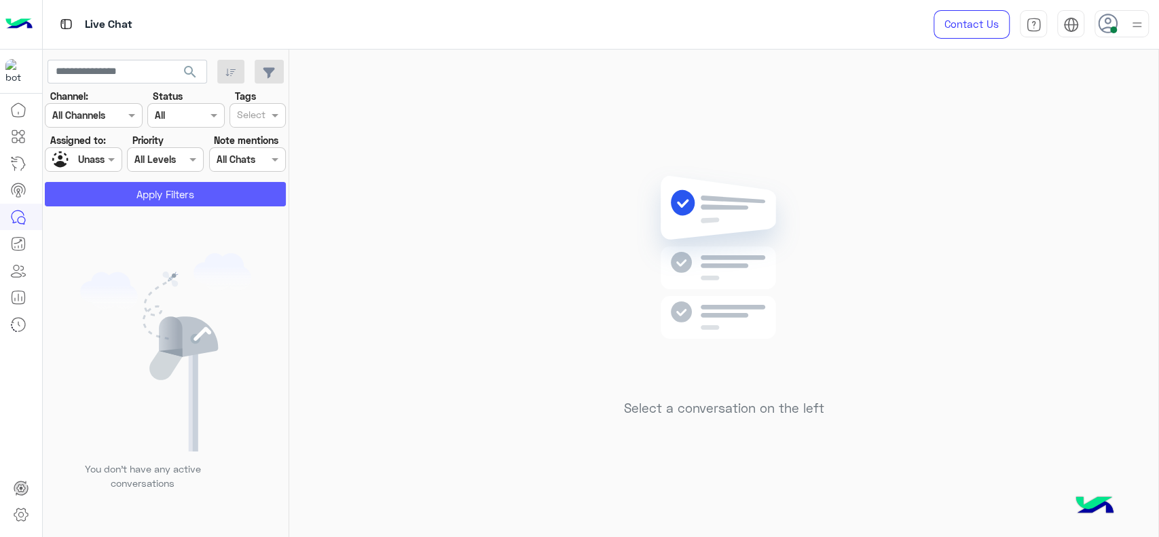
drag, startPoint x: 230, startPoint y: 184, endPoint x: 257, endPoint y: 135, distance: 55.9
click at [257, 135] on section "Channel: Channel All Channels Status Channel All Tags Select Assigned to: Assig…" at bounding box center [166, 147] width 226 height 117
click at [254, 117] on input "text" at bounding box center [251, 116] width 29 height 14
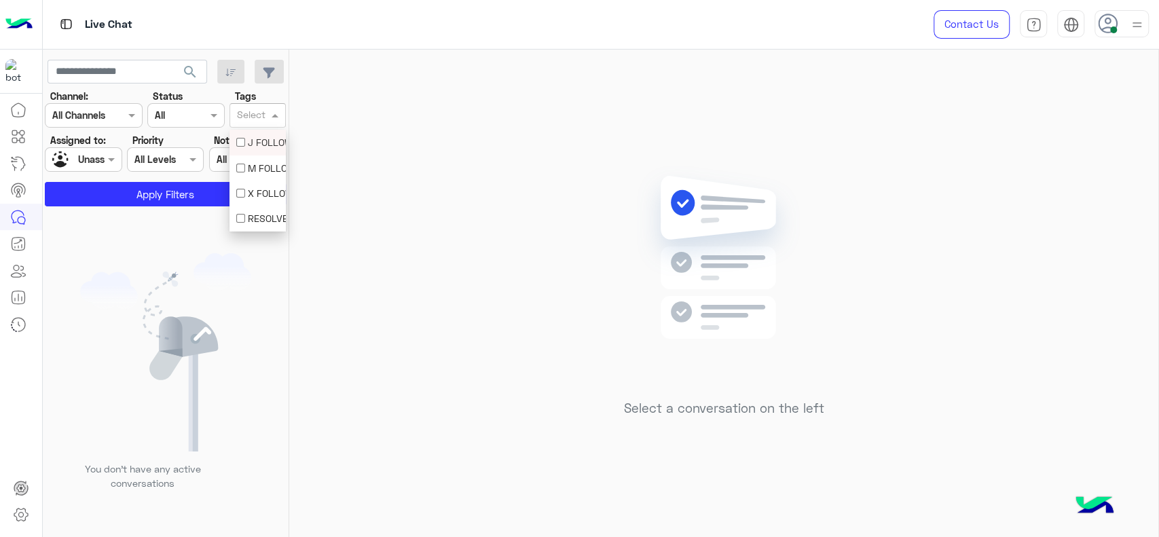
click at [252, 134] on div "J FOLLOW UP" at bounding box center [258, 142] width 56 height 25
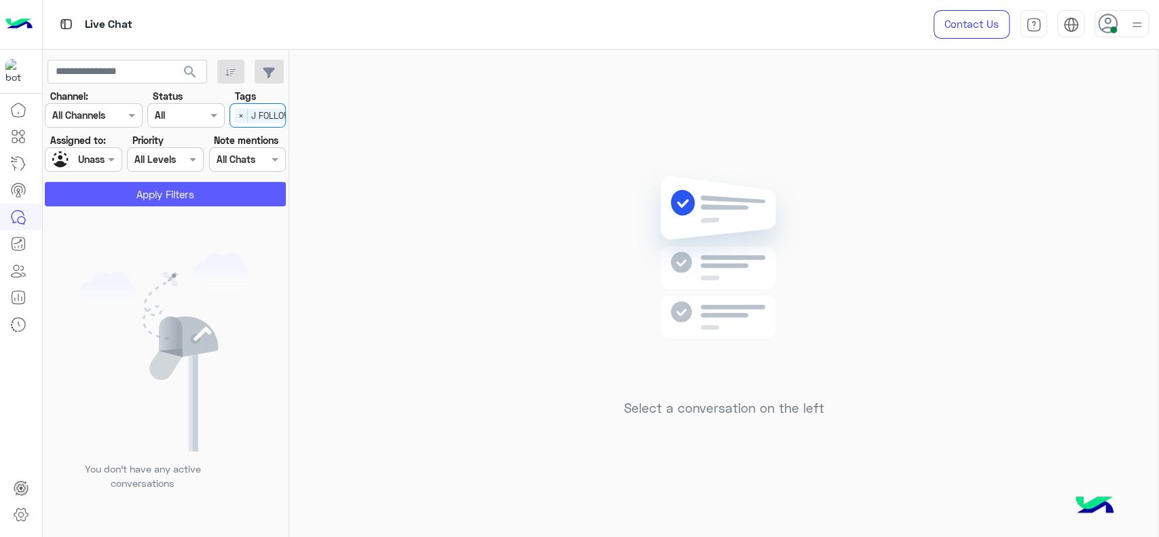
click at [174, 202] on button "Apply Filters" at bounding box center [165, 194] width 241 height 24
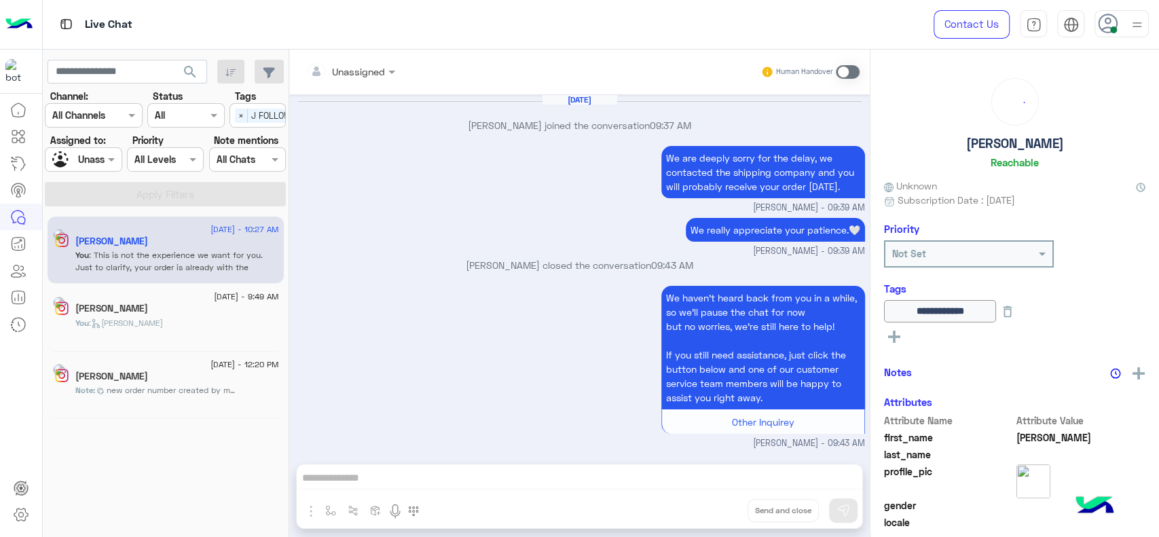
scroll to position [735, 0]
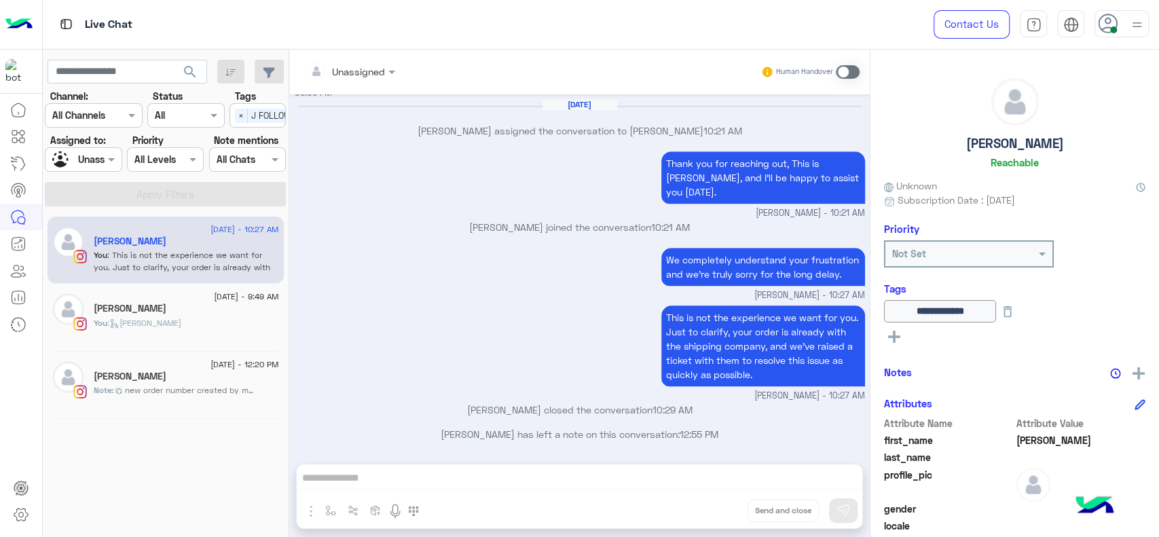
click at [236, 287] on div "23 August - 9:49 AM Koufret Ceyalnnj You : Jana close" at bounding box center [166, 318] width 236 height 68
click at [153, 317] on p "You : Jana close" at bounding box center [138, 323] width 88 height 12
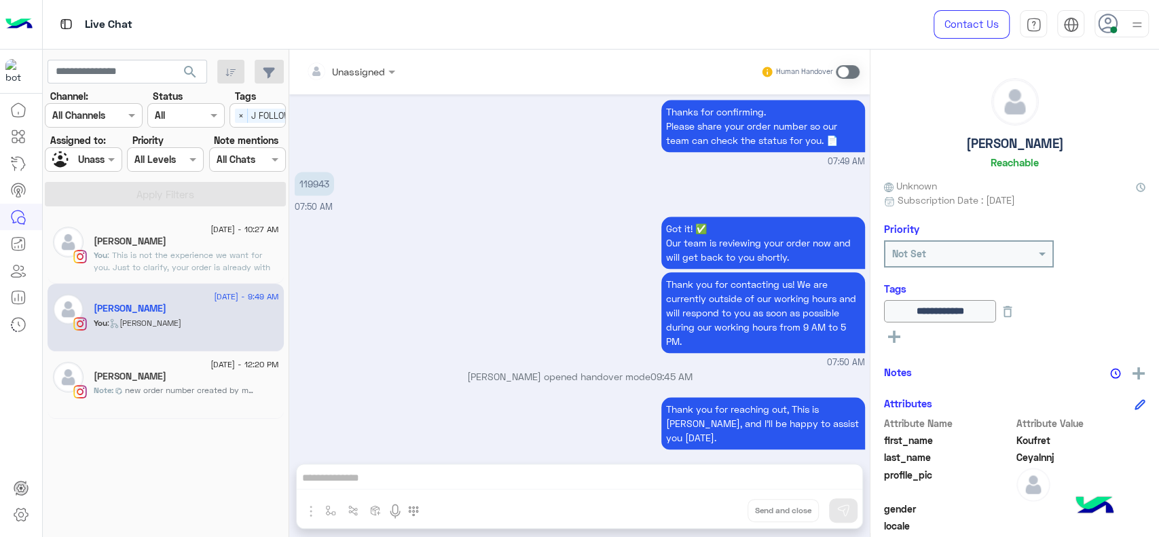
scroll to position [1217, 0]
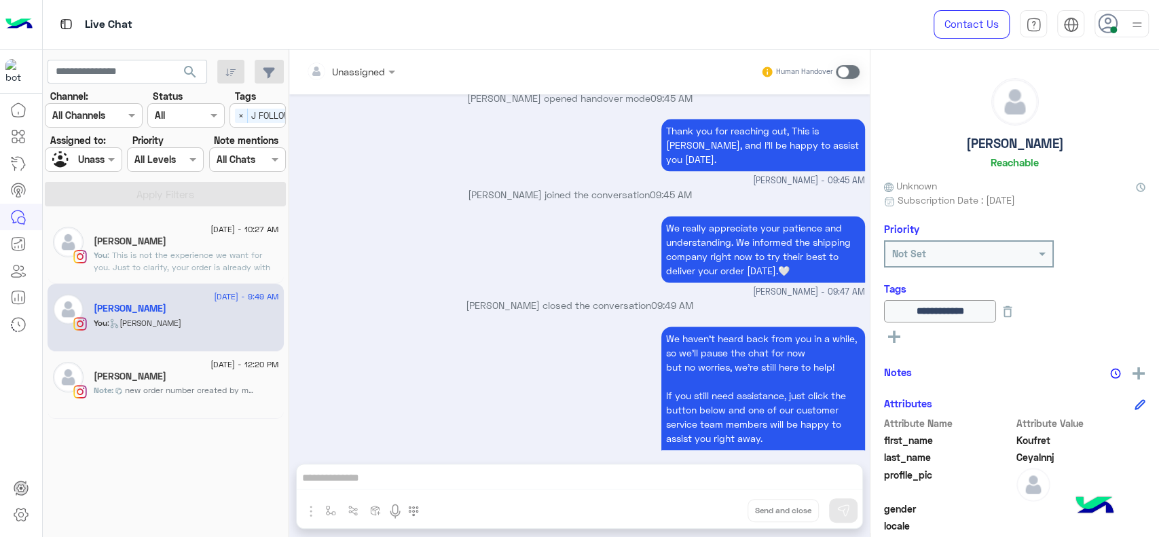
click at [161, 371] on div "[PERSON_NAME]" at bounding box center [186, 378] width 185 height 14
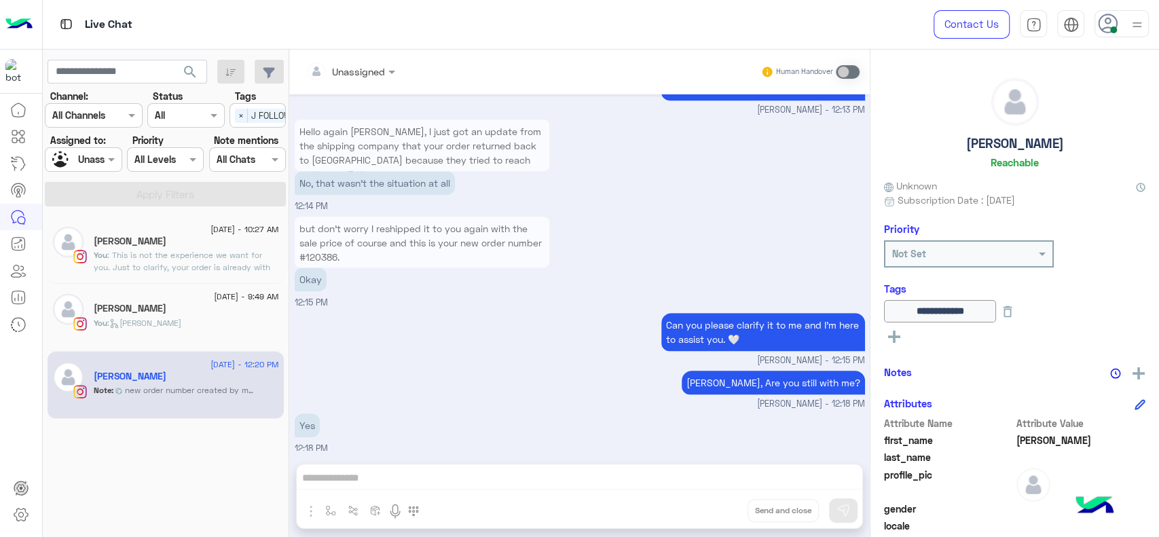
scroll to position [1020, 0]
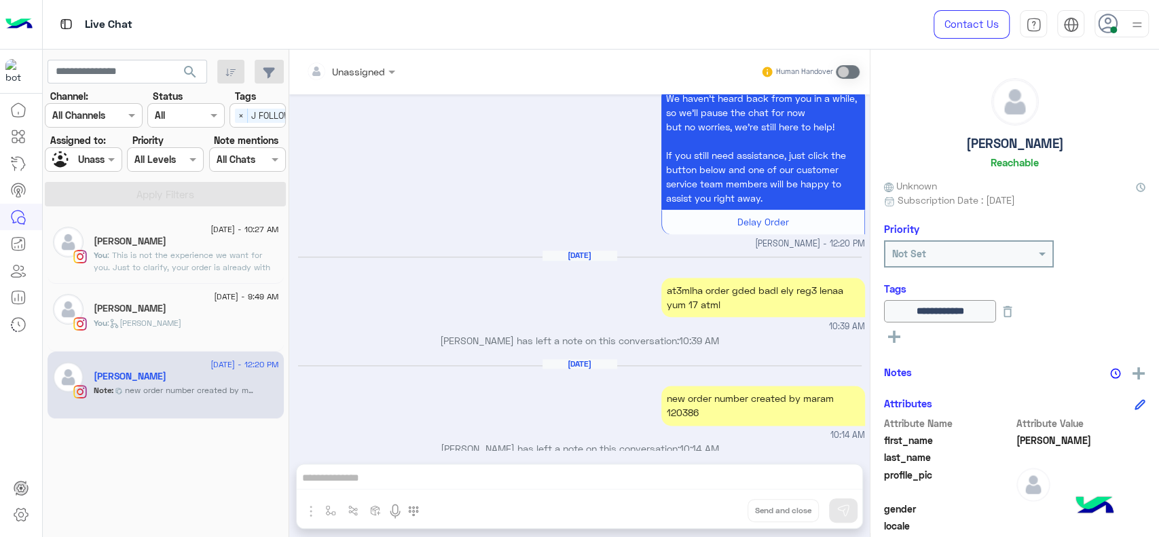
click at [81, 166] on div "Unassigned" at bounding box center [104, 159] width 52 height 14
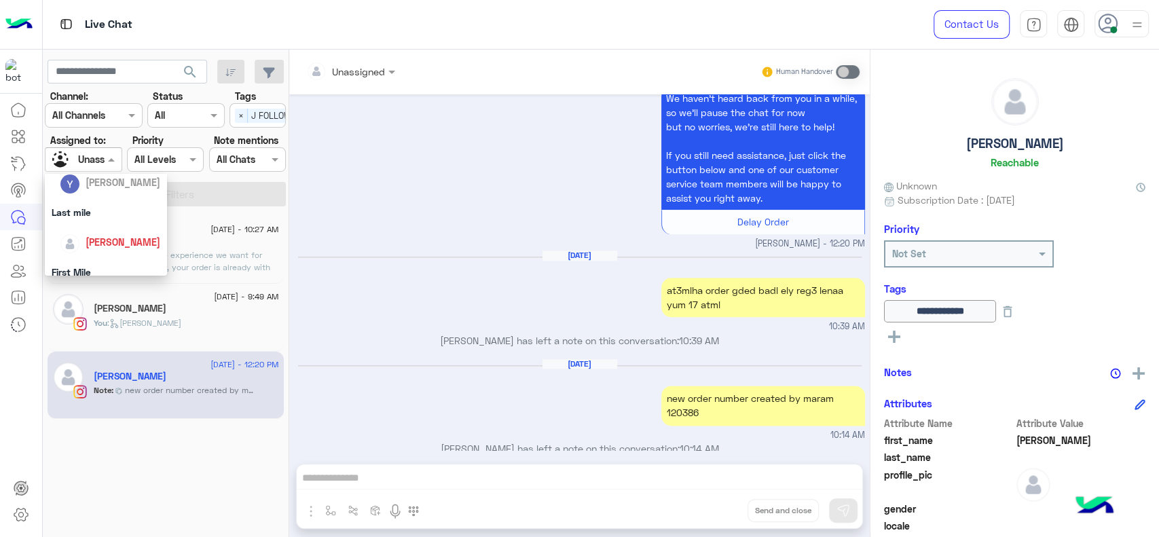
scroll to position [196, 0]
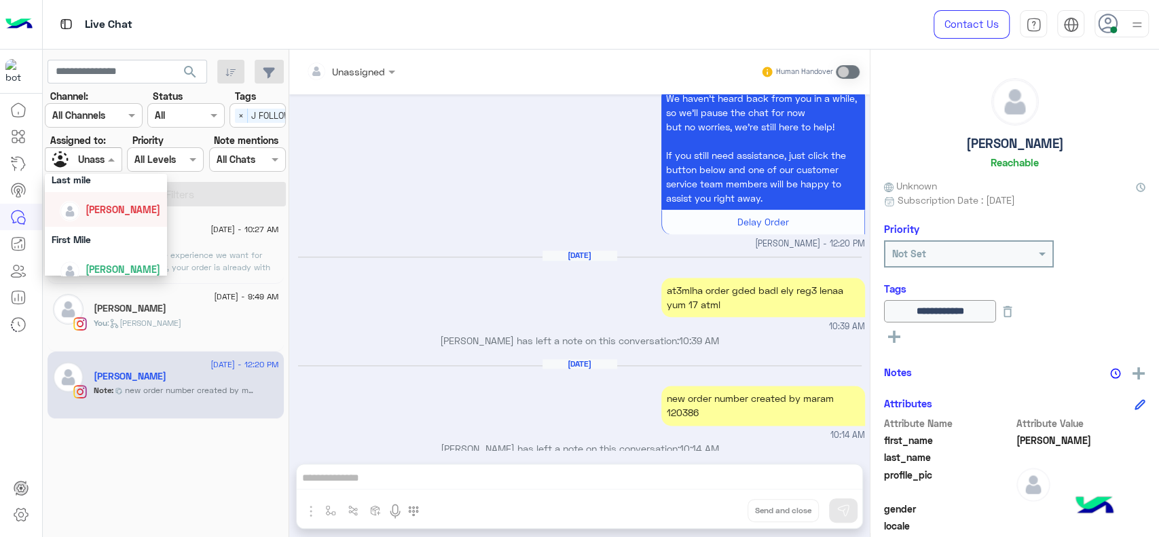
click at [109, 205] on span "[PERSON_NAME]" at bounding box center [123, 210] width 75 height 12
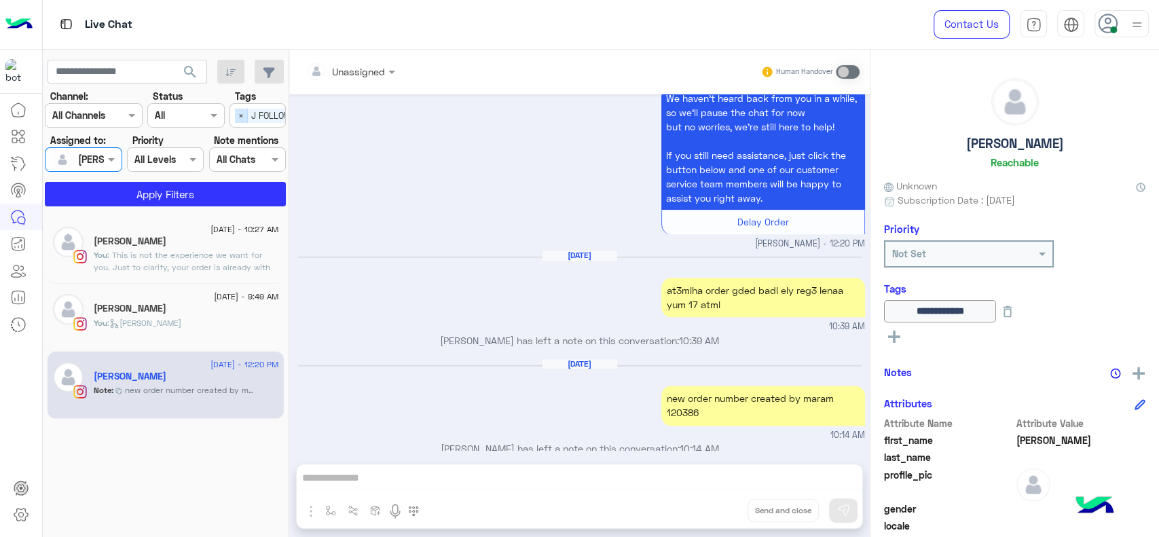
click at [242, 120] on span "×" at bounding box center [241, 116] width 13 height 14
click at [230, 196] on button "Apply Filters" at bounding box center [165, 194] width 241 height 24
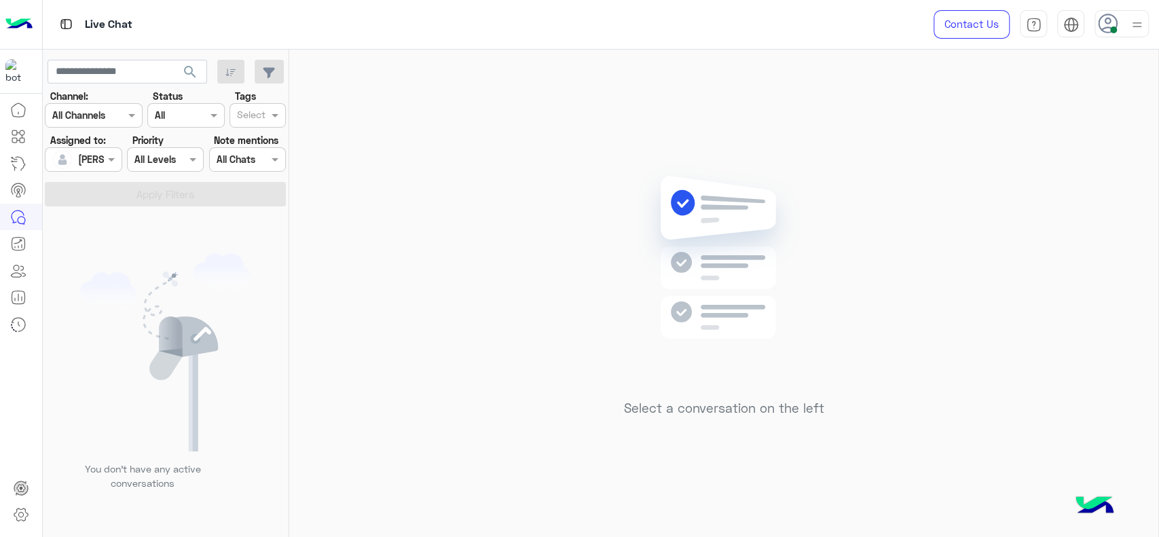
click at [1141, 16] on img at bounding box center [1137, 24] width 17 height 17
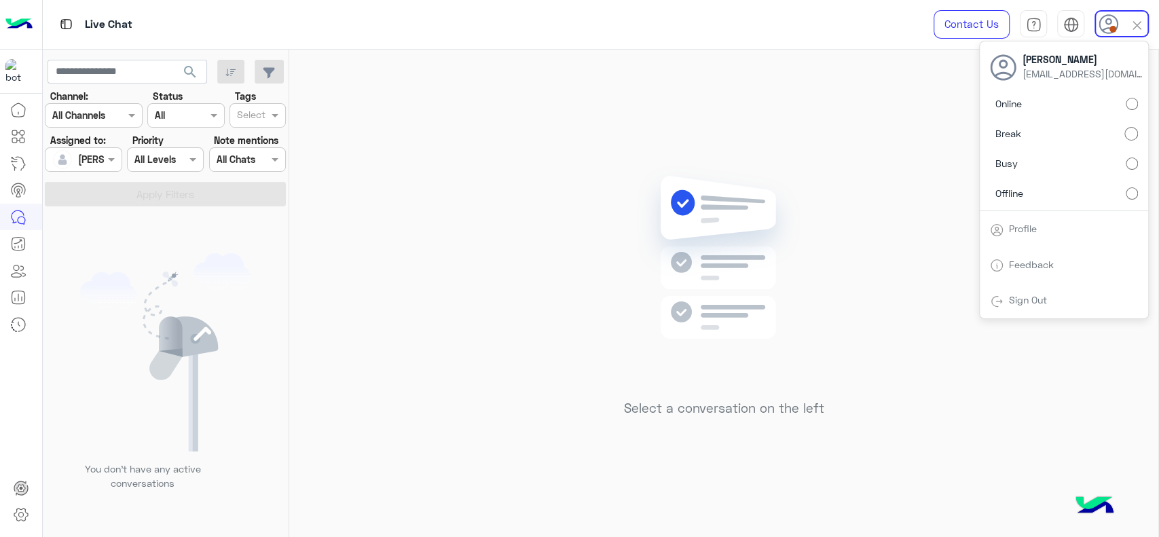
click at [1131, 100] on div "Online Break Busy Offline" at bounding box center [1064, 152] width 168 height 120
click at [584, 243] on div "Select a conversation on the left" at bounding box center [723, 296] width 869 height 493
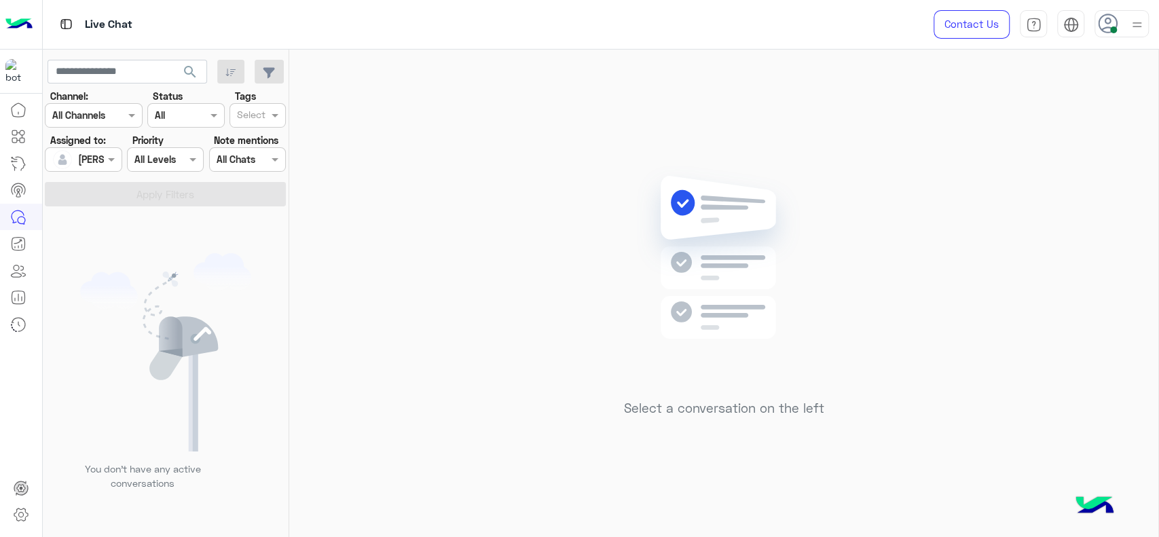
click at [497, 147] on div "Select a conversation on the left" at bounding box center [723, 296] width 869 height 493
click at [758, 417] on div "Select a conversation on the left" at bounding box center [724, 295] width 200 height 261
click at [589, 285] on div "Select a conversation on the left" at bounding box center [723, 296] width 869 height 493
click at [997, 253] on div "Select a conversation on the left" at bounding box center [723, 296] width 869 height 493
click at [114, 148] on div "Assigned on [PERSON_NAME]" at bounding box center [83, 159] width 77 height 24
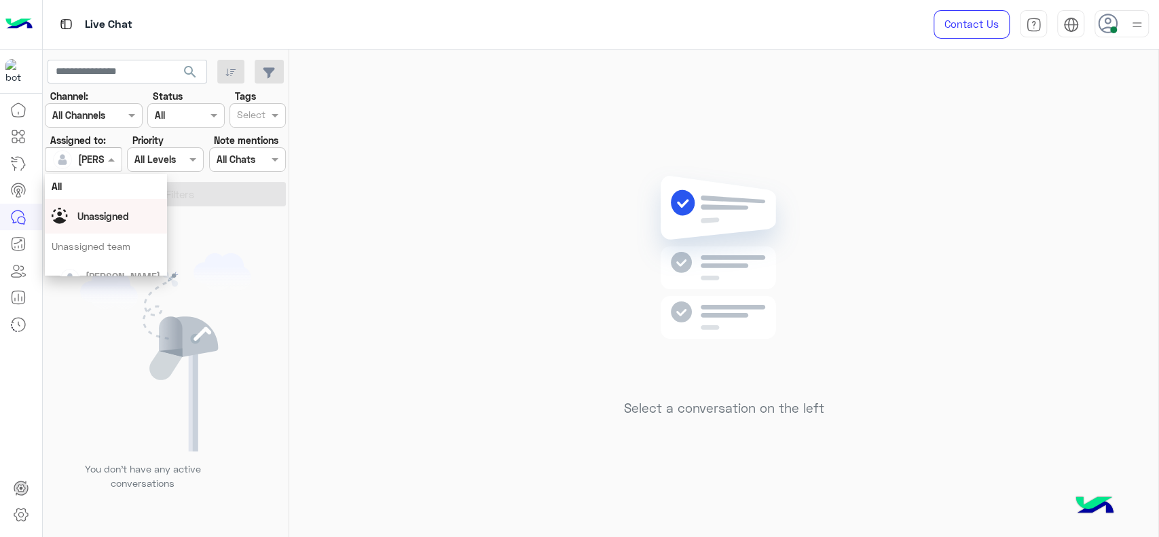
click at [114, 204] on div "Unassigned" at bounding box center [106, 216] width 109 height 24
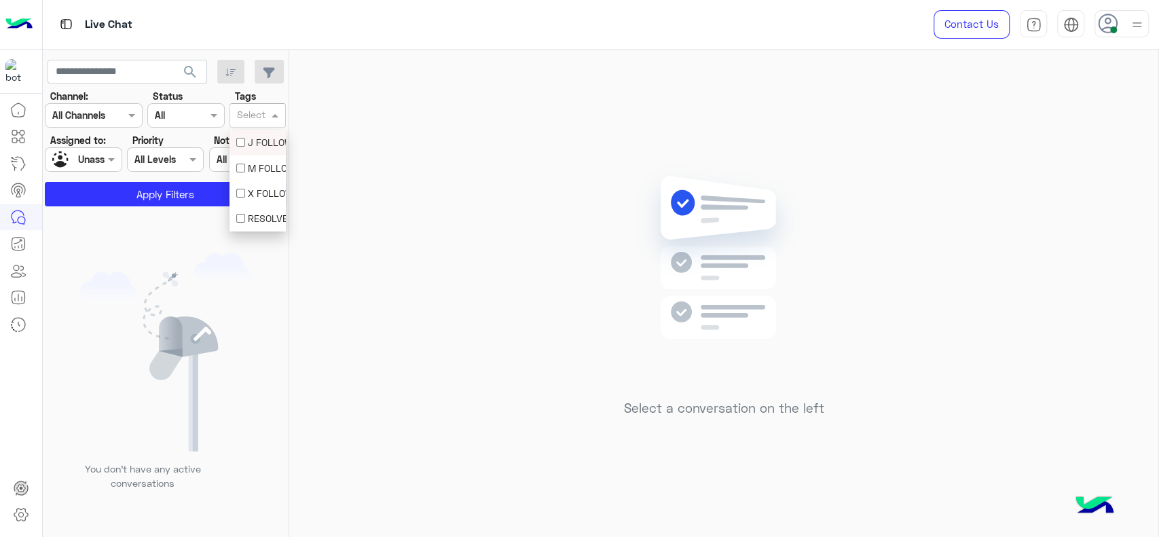
click at [253, 106] on div "Select" at bounding box center [249, 115] width 38 height 21
click at [249, 138] on div "J FOLLOW UP" at bounding box center [257, 142] width 43 height 14
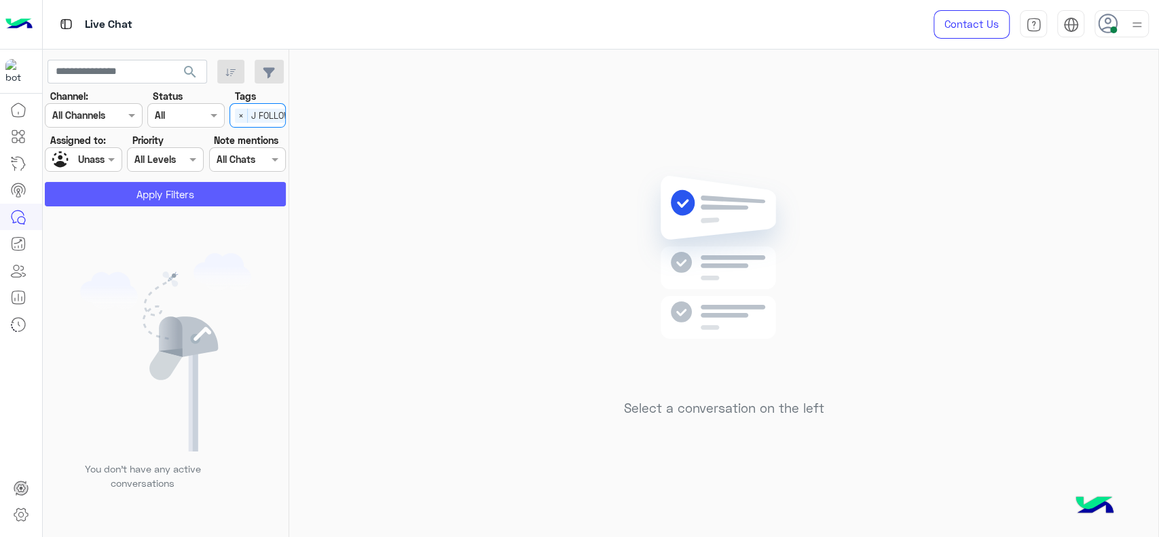
click at [178, 196] on button "Apply Filters" at bounding box center [165, 194] width 241 height 24
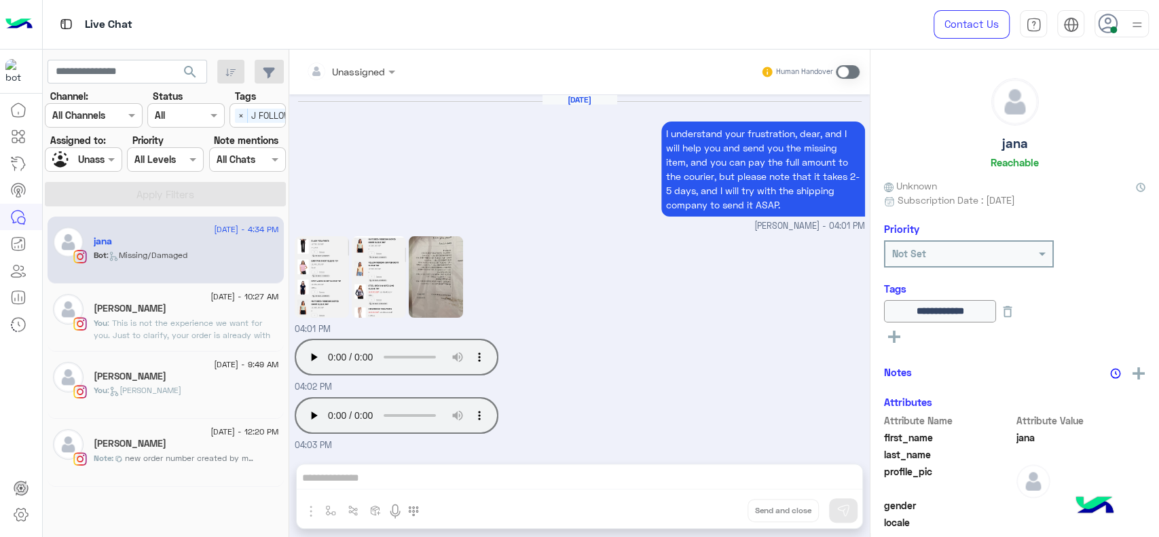
scroll to position [1409, 0]
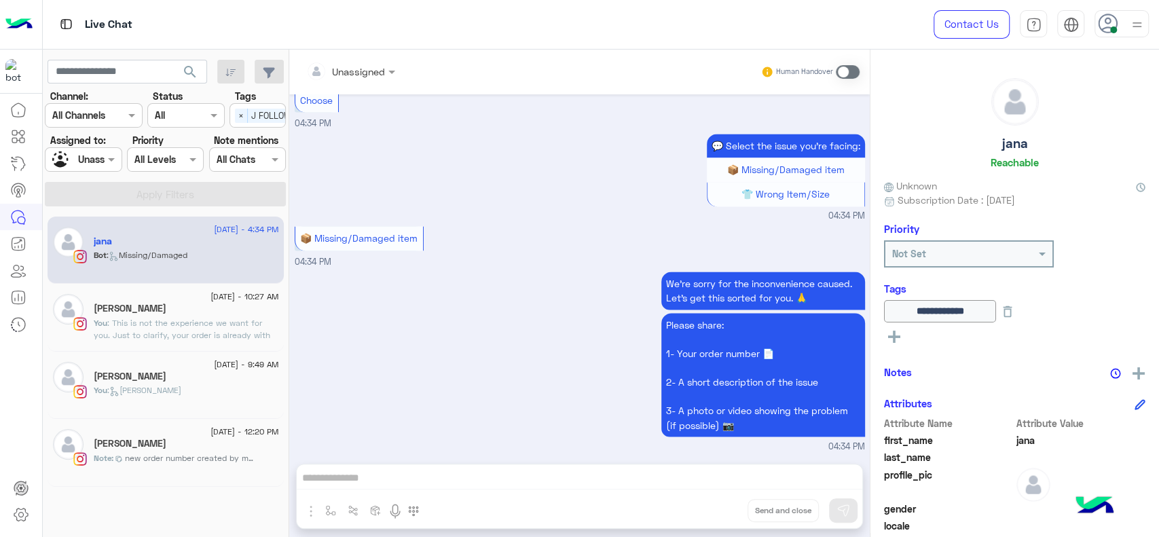
click at [415, 334] on div "We’re sorry for the inconvenience caused. Let’s get this sorted for you. 🙏 Plea…" at bounding box center [580, 360] width 570 height 185
click at [402, 185] on div "💬 Select the issue you're facing: 📦 Missing/Damaged item 👕 Wrong Item/Size 04:3…" at bounding box center [580, 176] width 570 height 92
click at [358, 204] on div "💬 Select the issue you're facing: 📦 Missing/Damaged item 👕 Wrong Item/Size 04:3…" at bounding box center [580, 176] width 570 height 92
click at [107, 164] on span at bounding box center [113, 159] width 17 height 14
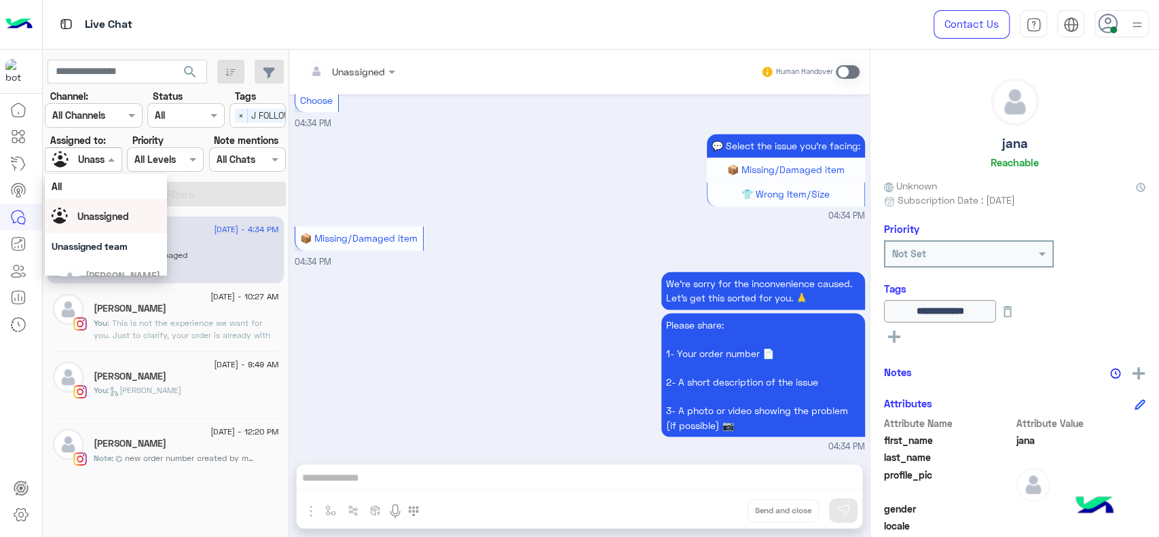
click at [103, 212] on span "Unassigned" at bounding box center [103, 216] width 52 height 12
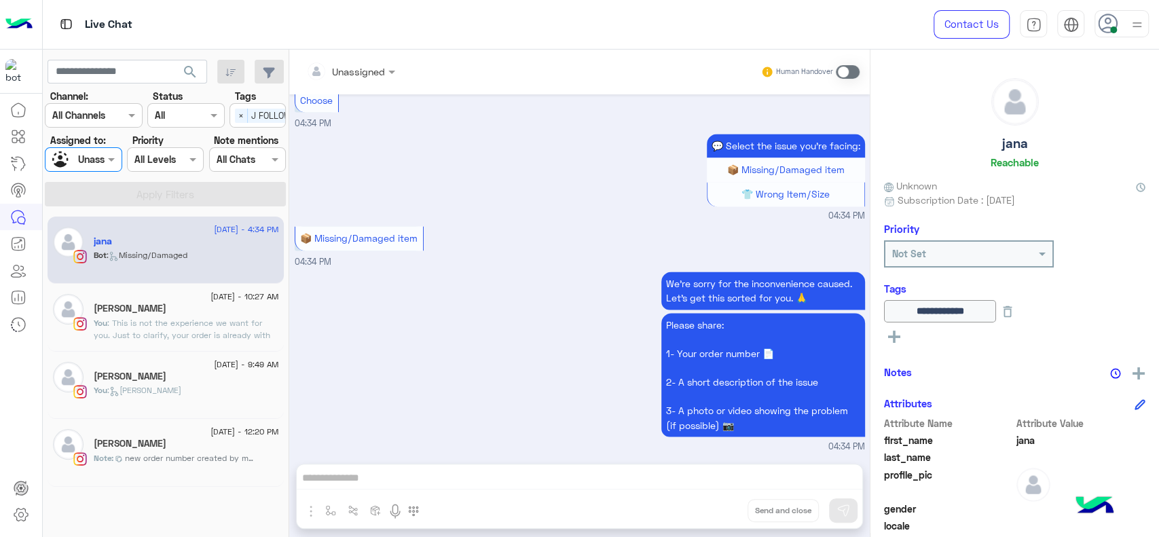
click at [96, 161] on div at bounding box center [82, 159] width 75 height 16
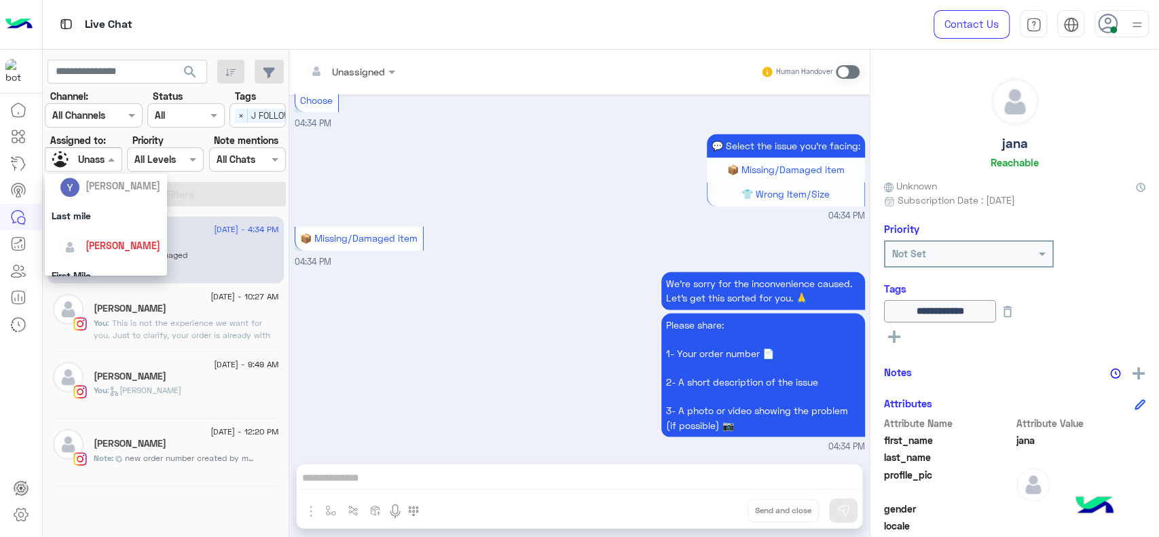
scroll to position [168, 0]
click at [147, 232] on span "[PERSON_NAME]" at bounding box center [123, 238] width 75 height 12
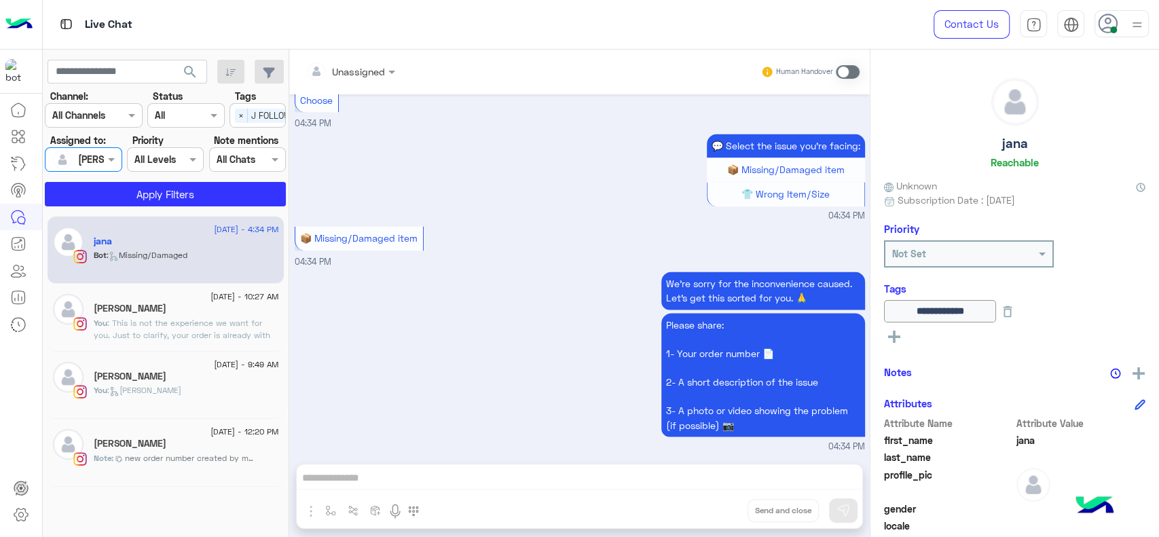
click at [239, 123] on div "Select × J FOLLOW UP" at bounding box center [272, 115] width 84 height 21
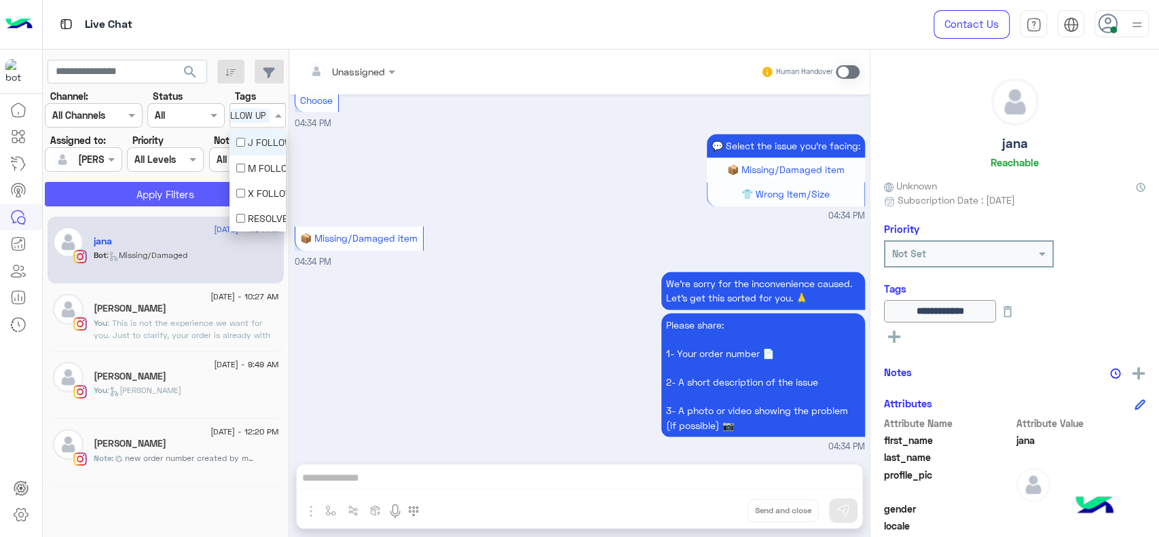
click at [194, 187] on button "Apply Filters" at bounding box center [165, 194] width 241 height 24
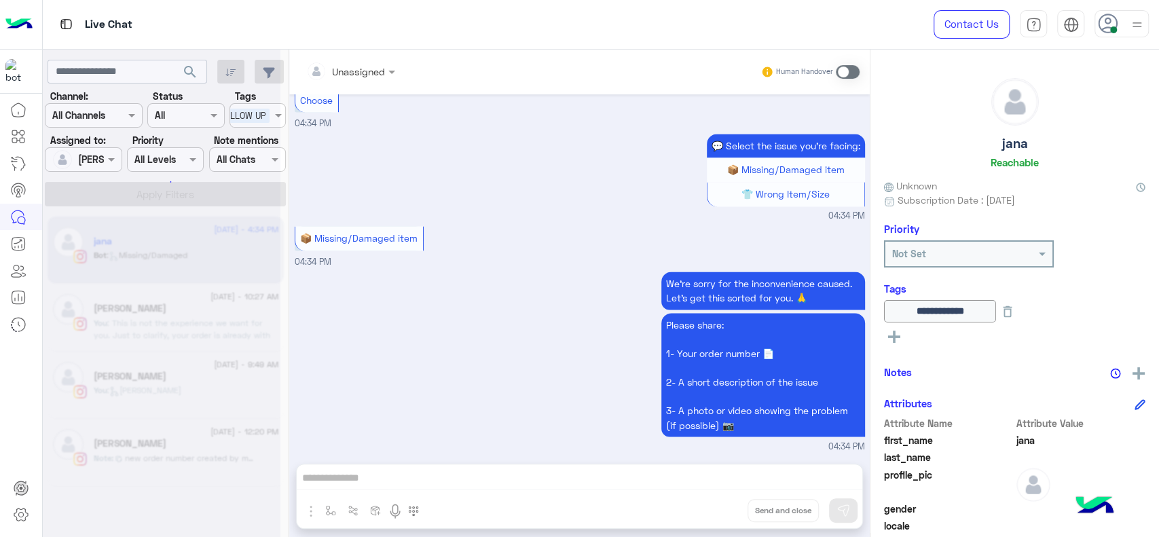
click at [238, 123] on div at bounding box center [162, 273] width 238 height 537
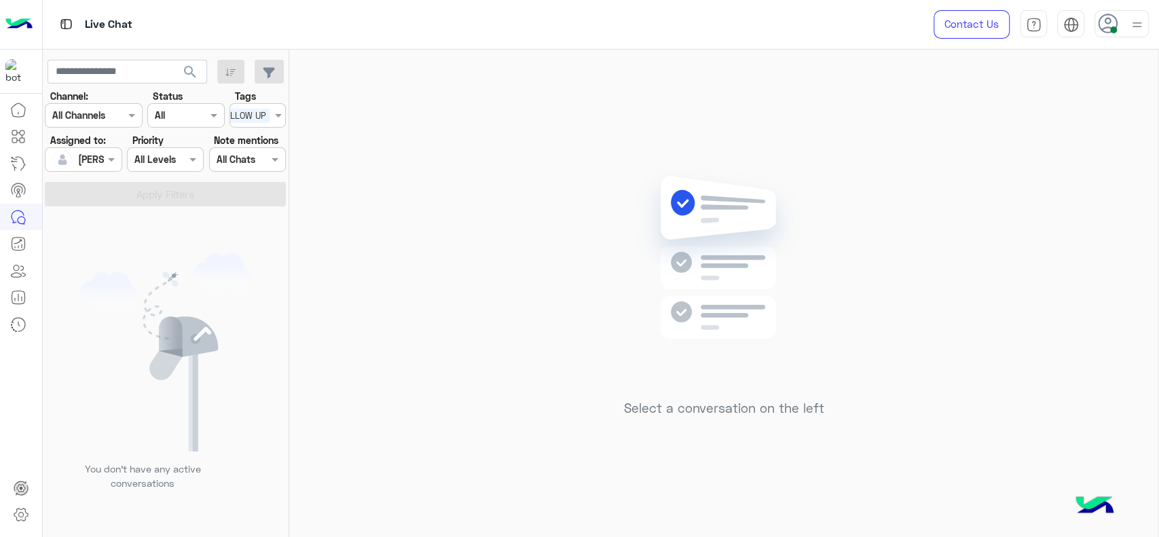
click at [600, 319] on div "Select a conversation on the left" at bounding box center [723, 296] width 869 height 493
click at [451, 204] on div "Select a conversation on the left" at bounding box center [723, 296] width 869 height 493
click at [424, 111] on div "Select a conversation on the left" at bounding box center [723, 296] width 869 height 493
click at [272, 122] on div "Select × J FOLLOW UP" at bounding box center [233, 115] width 84 height 21
click at [270, 139] on div "J FOLLOW UP" at bounding box center [257, 142] width 43 height 14
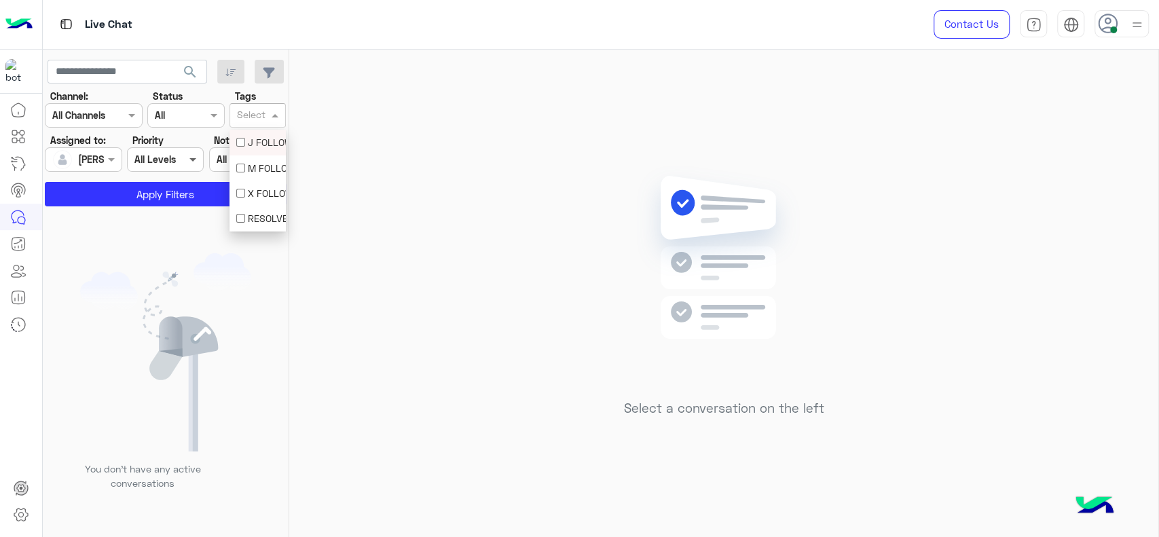
scroll to position [0, 0]
click at [167, 179] on section "Channel: Channel All Channels Status Channel All Tags Select Assigned to: Assig…" at bounding box center [166, 147] width 226 height 117
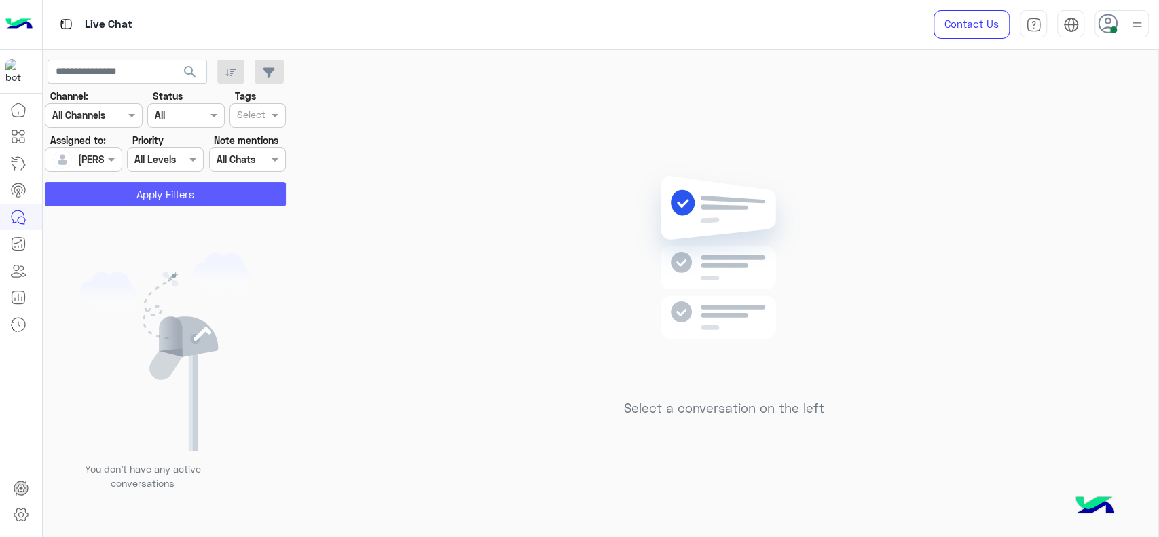
click at [160, 196] on button "Apply Filters" at bounding box center [165, 194] width 241 height 24
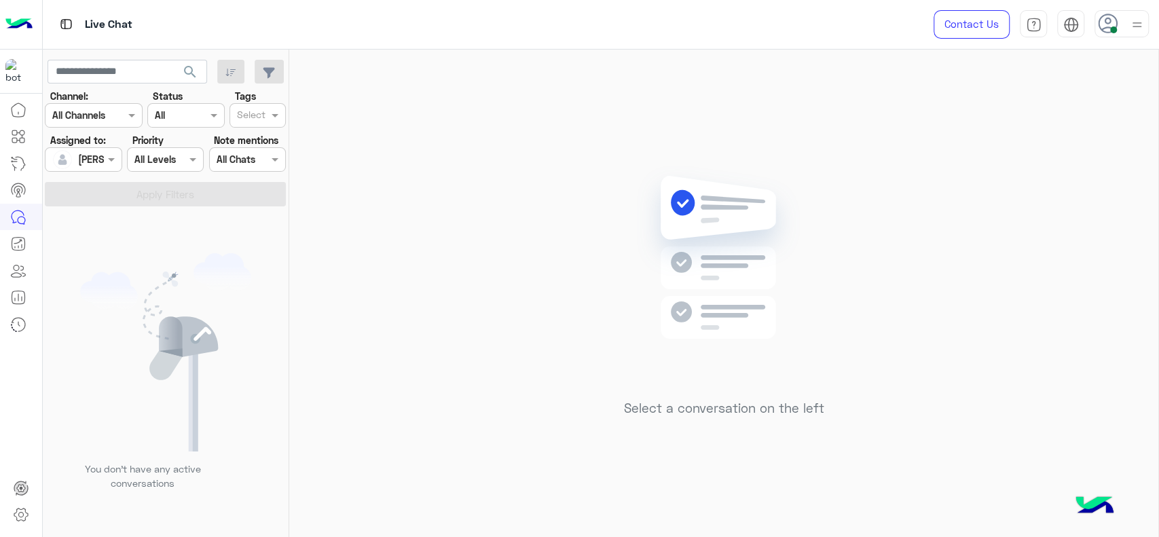
click at [849, 187] on div "Select a conversation on the left" at bounding box center [723, 296] width 869 height 493
click at [381, 203] on div "Select a conversation on the left" at bounding box center [723, 296] width 869 height 493
click at [741, 287] on img at bounding box center [724, 277] width 196 height 225
click at [635, 200] on img at bounding box center [724, 277] width 196 height 225
click at [1109, 227] on div "Select a conversation on the left" at bounding box center [723, 296] width 869 height 493
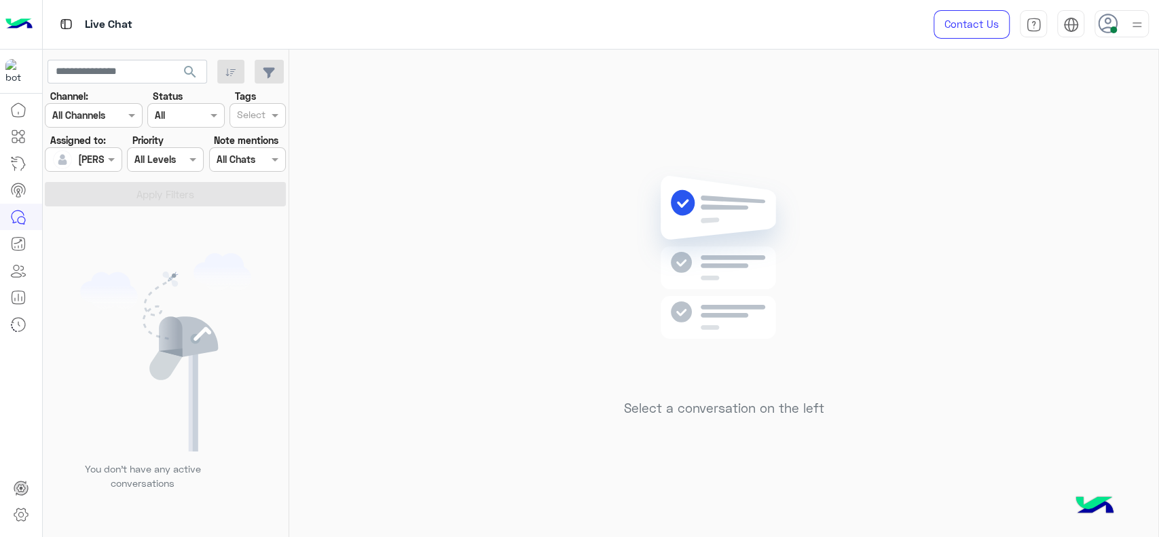
click at [376, 351] on div "Select a conversation on the left" at bounding box center [723, 296] width 869 height 493
click at [395, 168] on div "Select a conversation on the left" at bounding box center [723, 296] width 869 height 493
click at [402, 168] on div "Select a conversation on the left" at bounding box center [723, 296] width 869 height 493
click at [1109, 22] on use at bounding box center [1108, 24] width 20 height 20
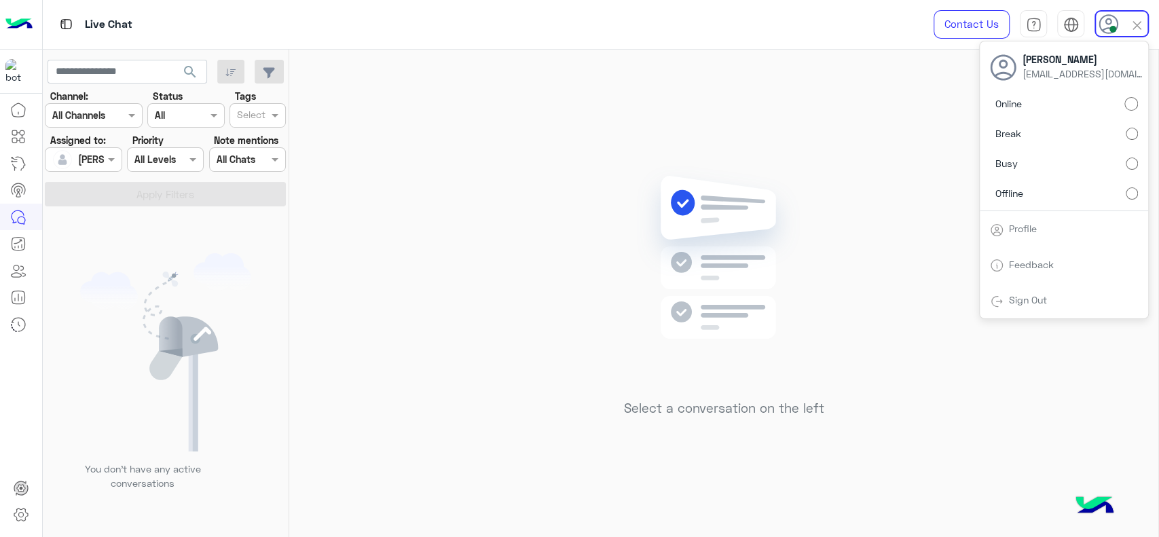
click at [875, 260] on div "Select a conversation on the left" at bounding box center [723, 296] width 869 height 493
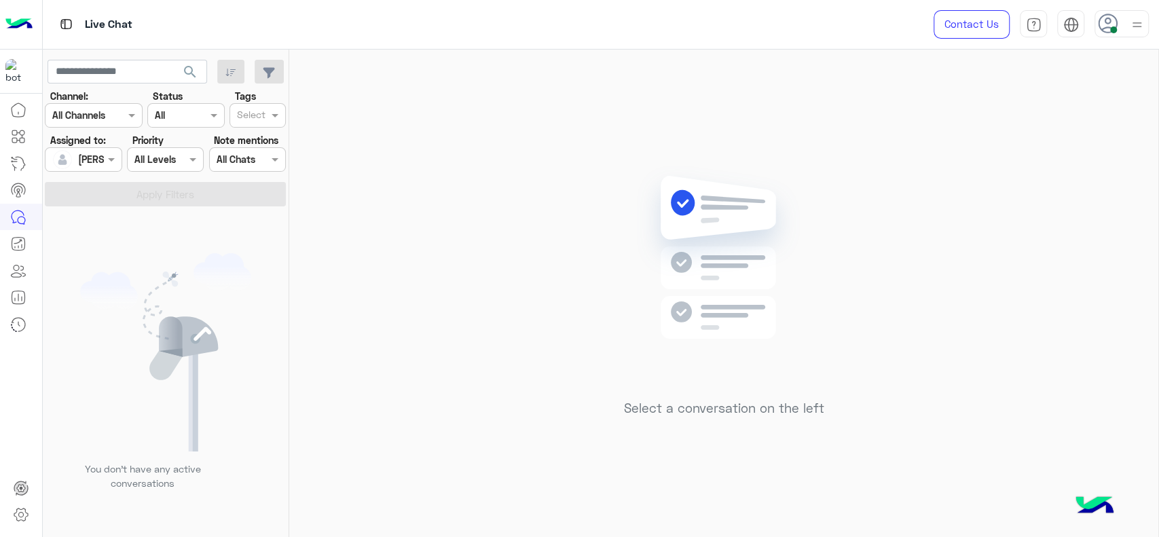
click at [1116, 26] on use at bounding box center [1108, 24] width 20 height 20
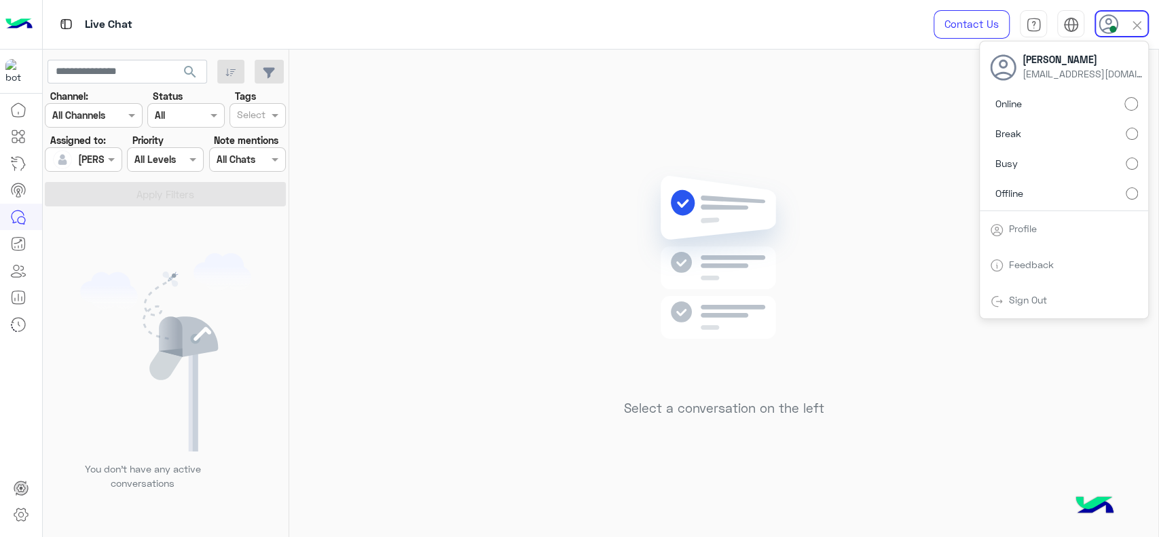
click at [923, 139] on div "Select a conversation on the left" at bounding box center [723, 296] width 869 height 493
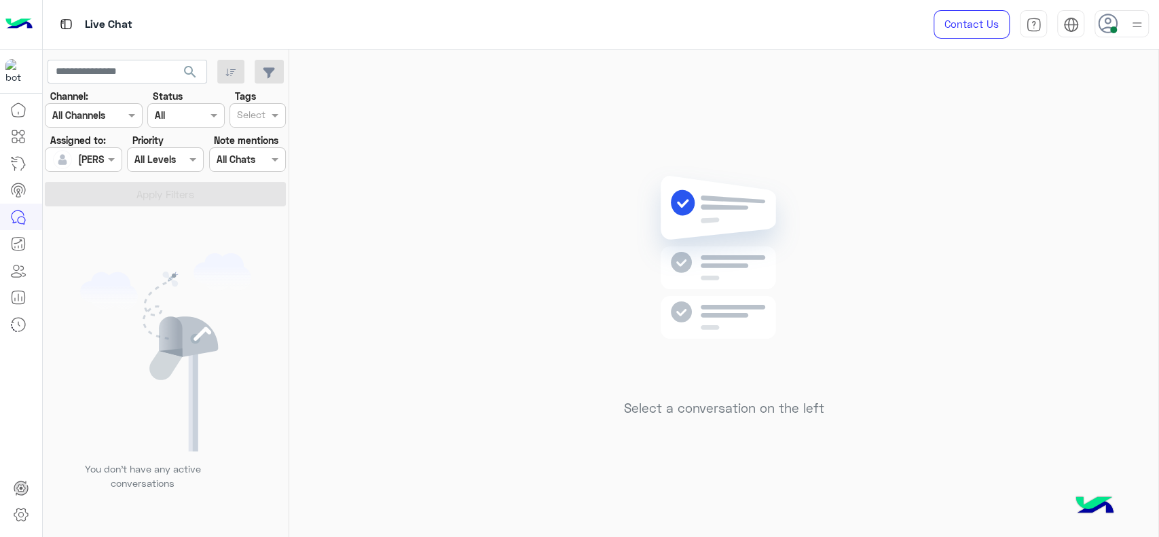
click at [1115, 22] on icon at bounding box center [1108, 24] width 20 height 20
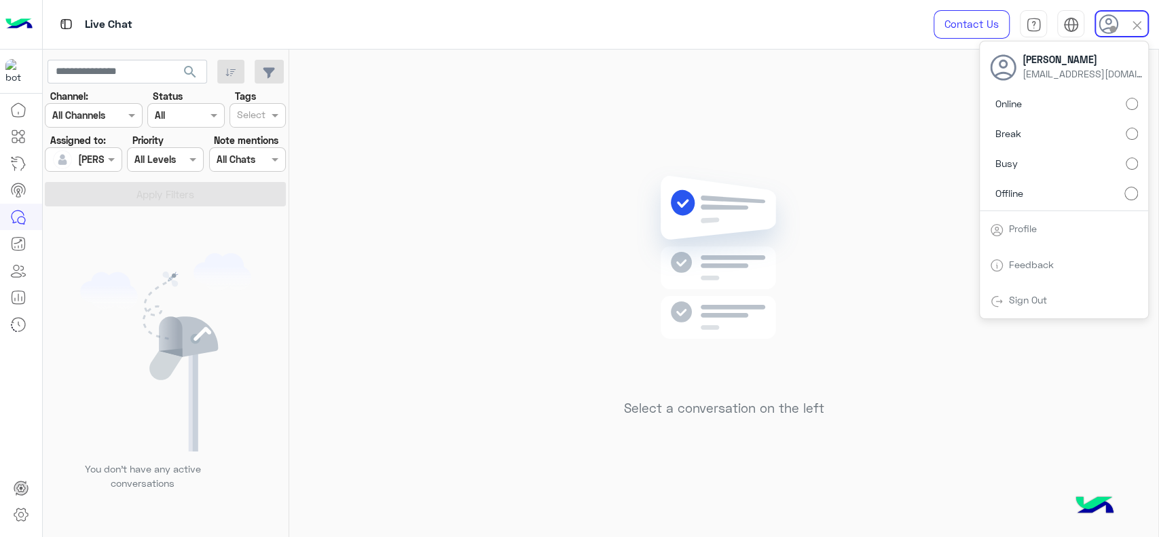
click at [407, 267] on div "Select a conversation on the left" at bounding box center [723, 296] width 869 height 493
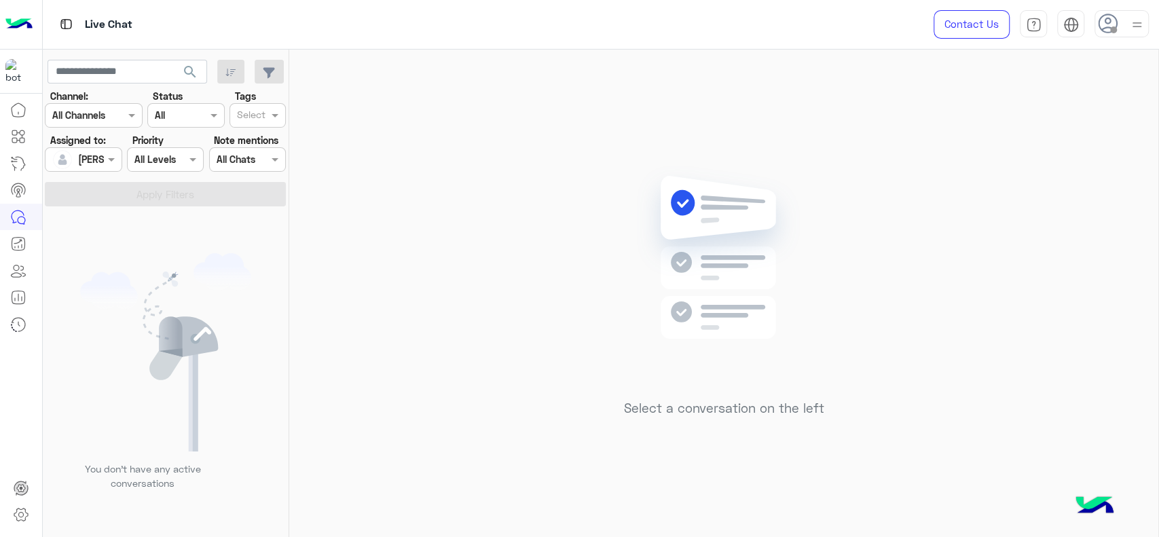
click at [562, 163] on div "Select a conversation on the left" at bounding box center [723, 296] width 869 height 493
click at [585, 147] on div "Select a conversation on the left" at bounding box center [723, 296] width 869 height 493
click at [598, 153] on div "Select a conversation on the left" at bounding box center [723, 296] width 869 height 493
